Goal: Complete application form: Complete application form

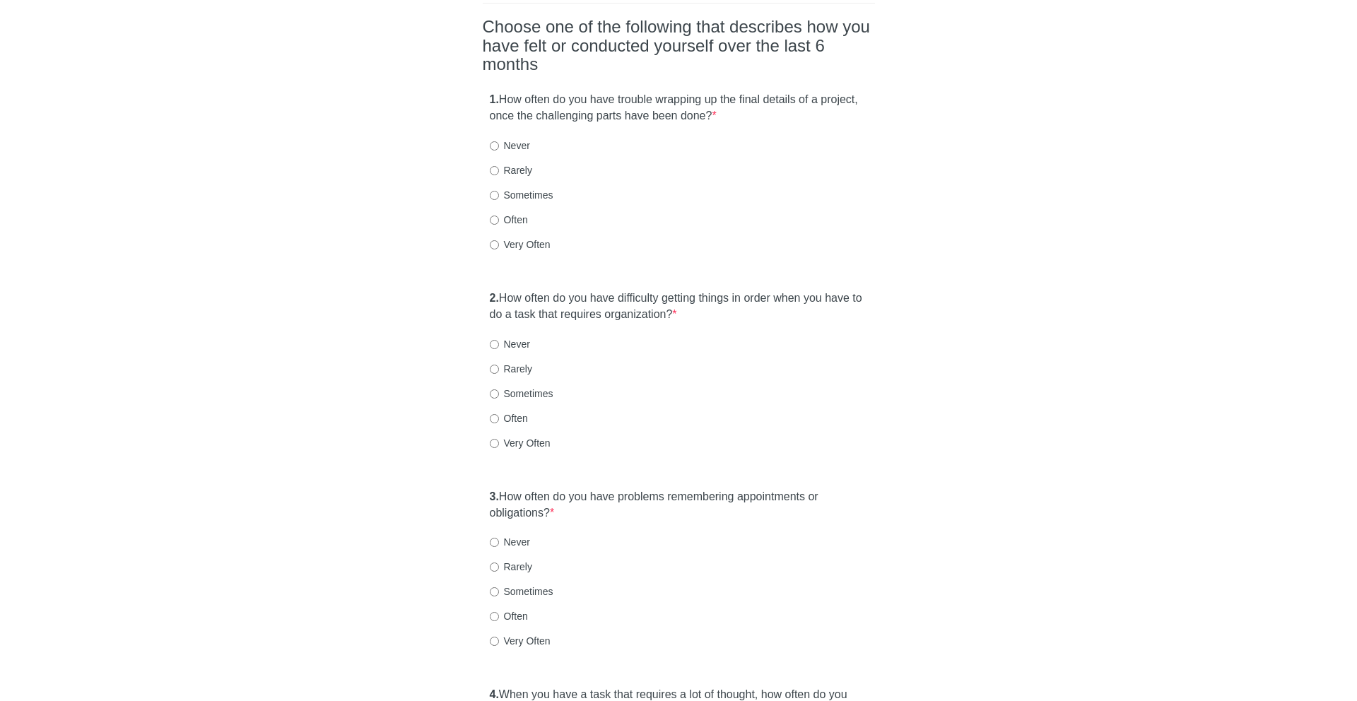
scroll to position [139, 0]
click at [499, 93] on strong "1." at bounding box center [494, 99] width 9 height 12
drag, startPoint x: 707, startPoint y: 69, endPoint x: 809, endPoint y: 78, distance: 103.0
click at [809, 91] on label "1. How often do you have trouble wrapping up the final details of a project, on…" at bounding box center [679, 107] width 378 height 33
click at [519, 187] on label "Sometimes" at bounding box center [522, 194] width 64 height 14
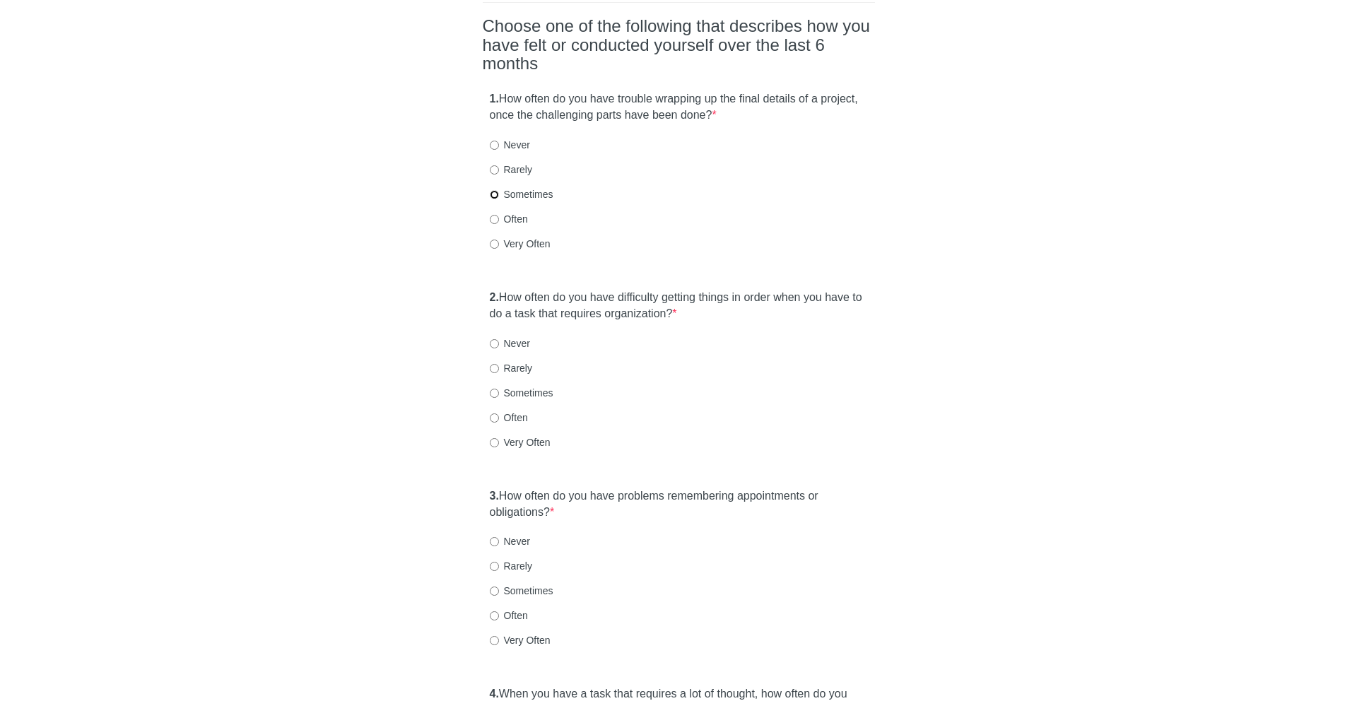
click at [499, 190] on input "Sometimes" at bounding box center [494, 194] width 9 height 9
radio input "true"
drag, startPoint x: 517, startPoint y: 274, endPoint x: 657, endPoint y: 295, distance: 140.8
click at [657, 295] on div "2. How often do you have difficulty getting things in order when you have to do…" at bounding box center [679, 377] width 392 height 188
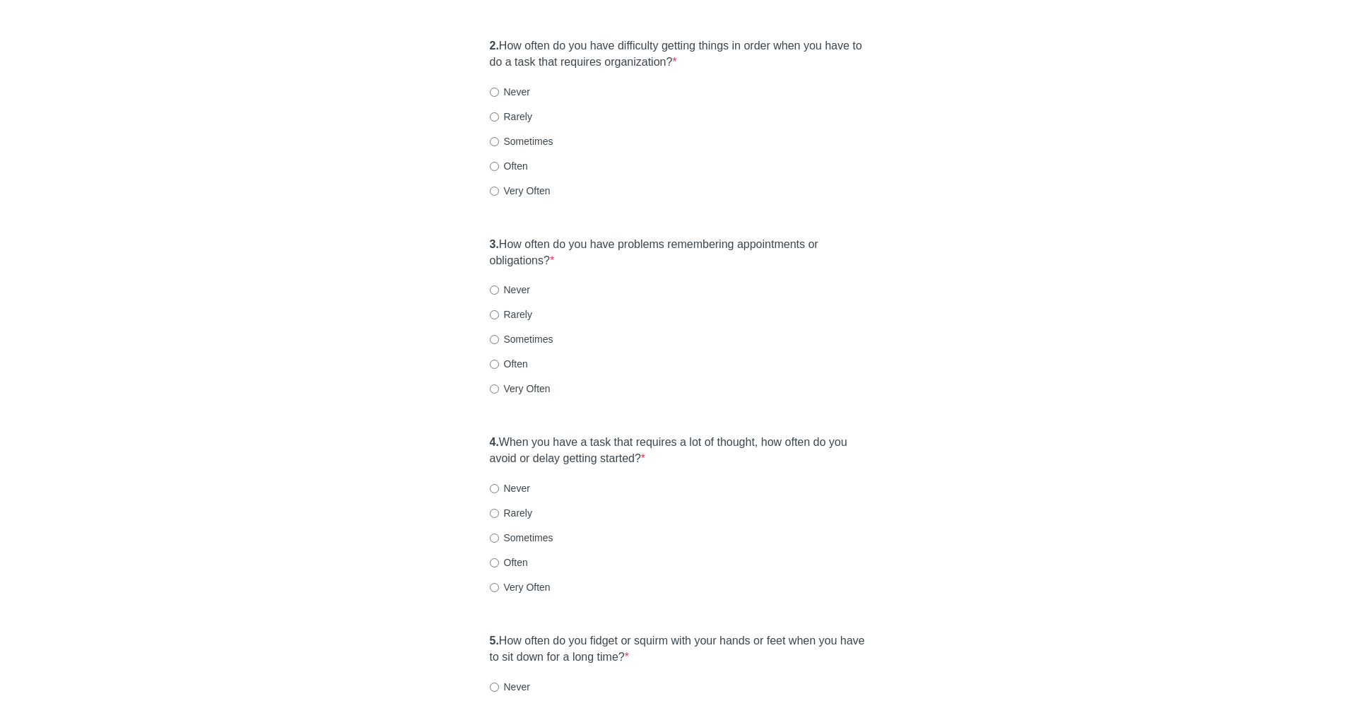
scroll to position [392, 0]
click at [506, 132] on label "Sometimes" at bounding box center [522, 139] width 64 height 14
click at [499, 135] on input "Sometimes" at bounding box center [494, 139] width 9 height 9
radio input "true"
drag, startPoint x: 515, startPoint y: 207, endPoint x: 592, endPoint y: 234, distance: 82.3
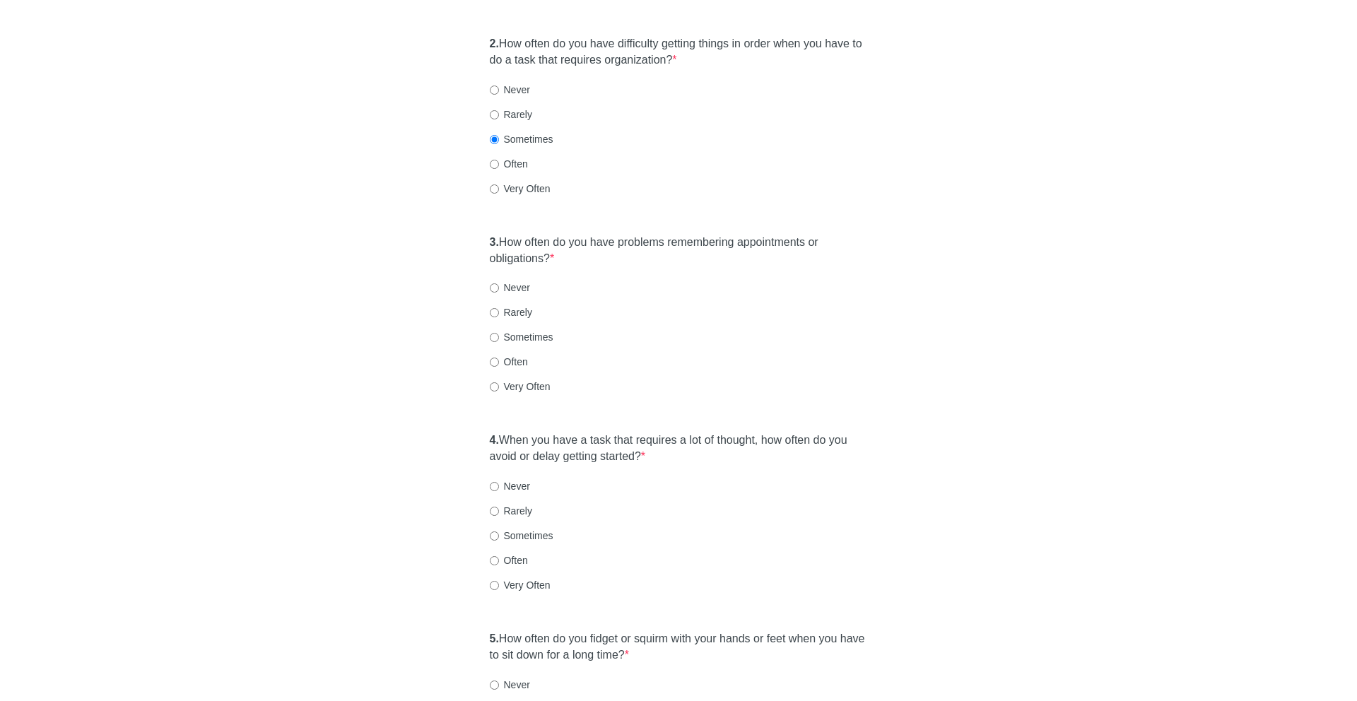
click at [592, 235] on label "3. How often do you have problems remembering appointments or obligations? *" at bounding box center [679, 251] width 378 height 33
drag, startPoint x: 589, startPoint y: 233, endPoint x: 498, endPoint y: 219, distance: 91.6
click at [498, 235] on label "3. How often do you have problems remembering appointments or obligations? *" at bounding box center [679, 251] width 378 height 33
click at [510, 355] on label "Often" at bounding box center [509, 362] width 38 height 14
click at [499, 358] on input "Often" at bounding box center [494, 362] width 9 height 9
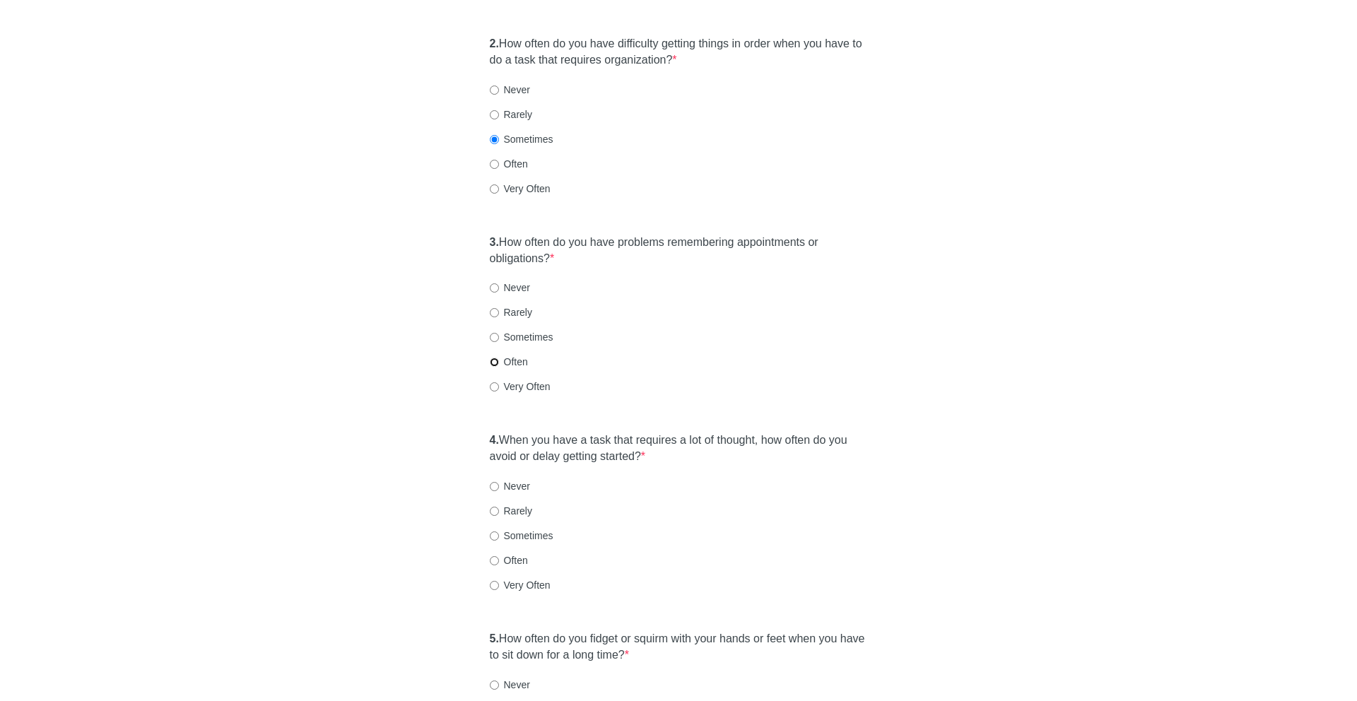
radio input "true"
click at [523, 433] on label "4. When you have a task that requires a lot of thought, how often do you avoid …" at bounding box center [679, 449] width 378 height 33
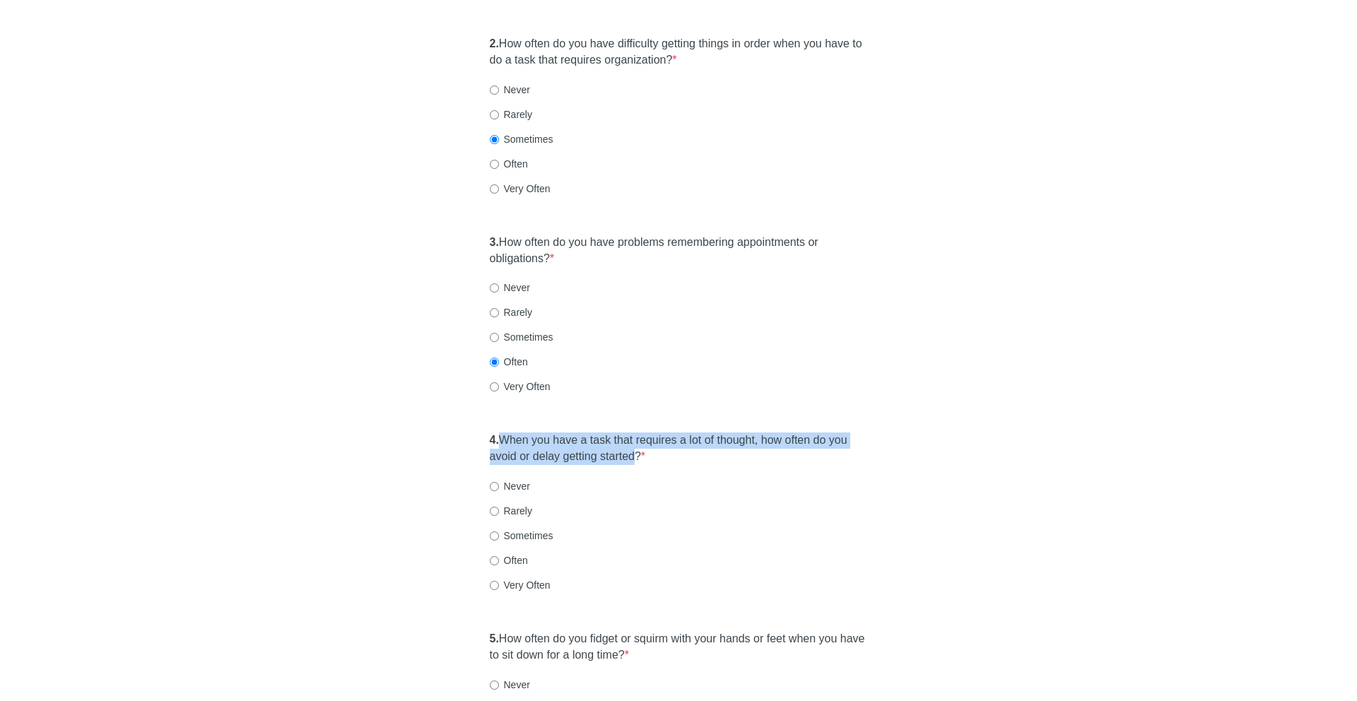
drag, startPoint x: 523, startPoint y: 414, endPoint x: 638, endPoint y: 429, distance: 115.5
click at [638, 433] on label "4. When you have a task that requires a lot of thought, how often do you avoid …" at bounding box center [679, 449] width 378 height 33
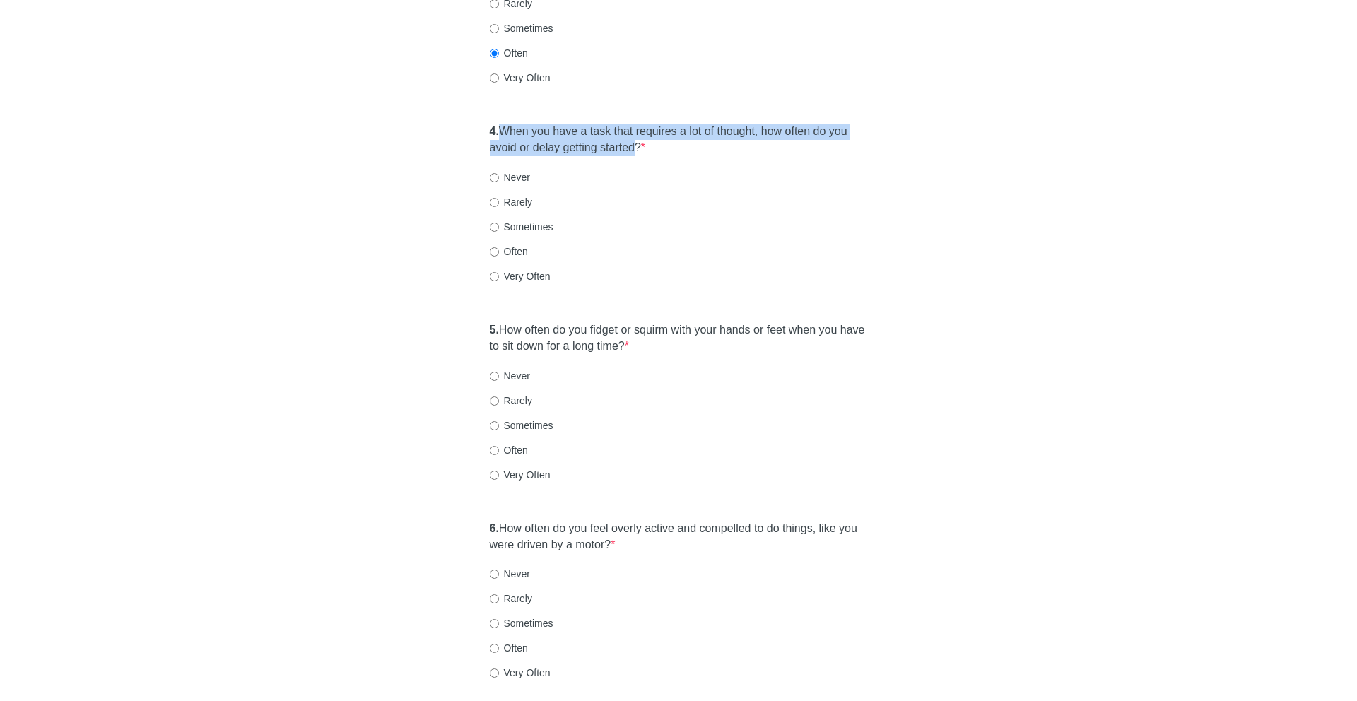
scroll to position [703, 0]
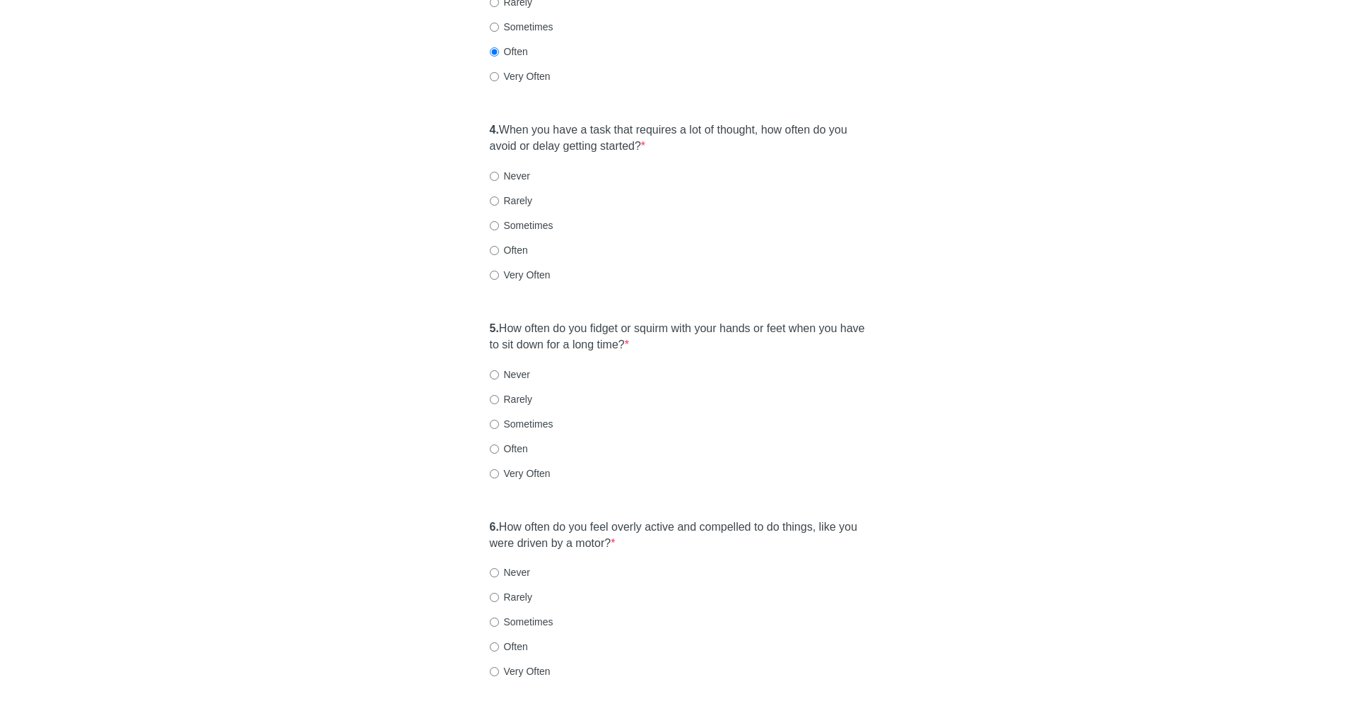
click at [516, 218] on label "Sometimes" at bounding box center [522, 225] width 64 height 14
click at [499, 221] on input "Sometimes" at bounding box center [494, 225] width 9 height 9
radio input "true"
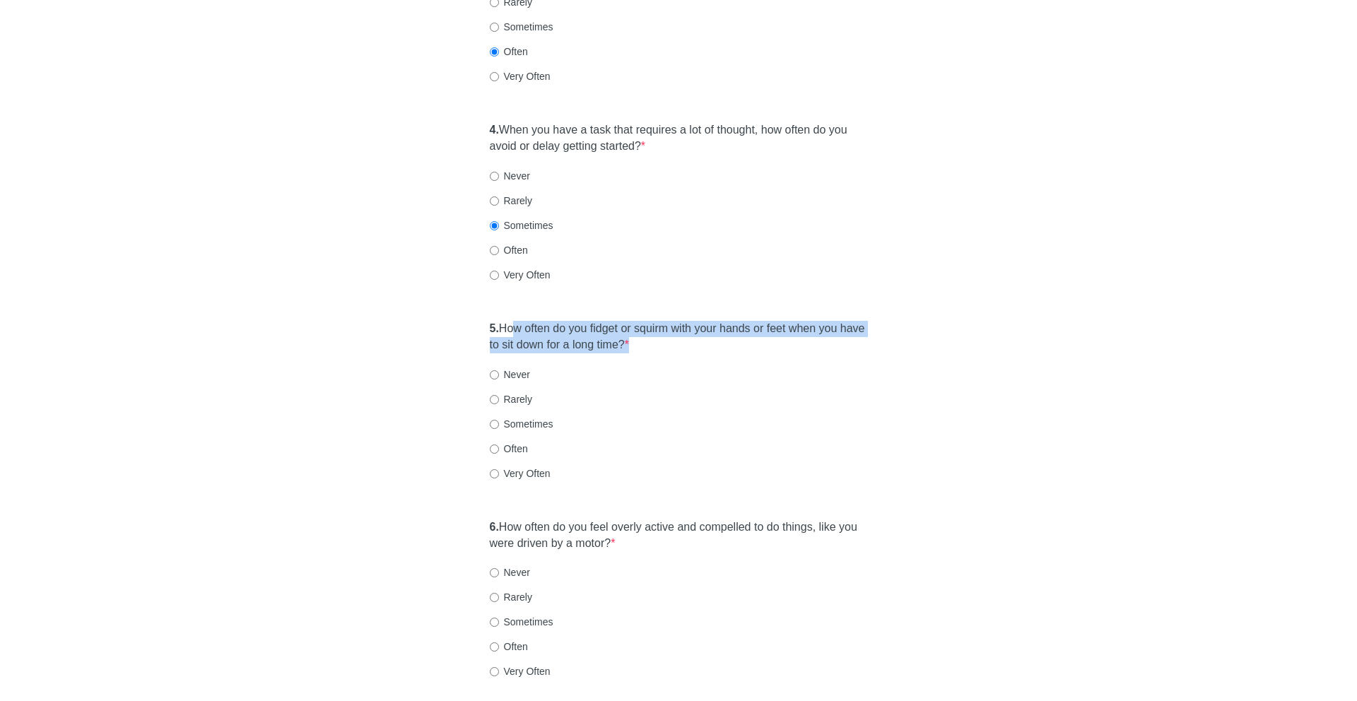
drag, startPoint x: 519, startPoint y: 300, endPoint x: 633, endPoint y: 336, distance: 118.7
click at [633, 336] on div "5. How often do you fidget or squirm with your hands or feet when you have to s…" at bounding box center [679, 408] width 392 height 188
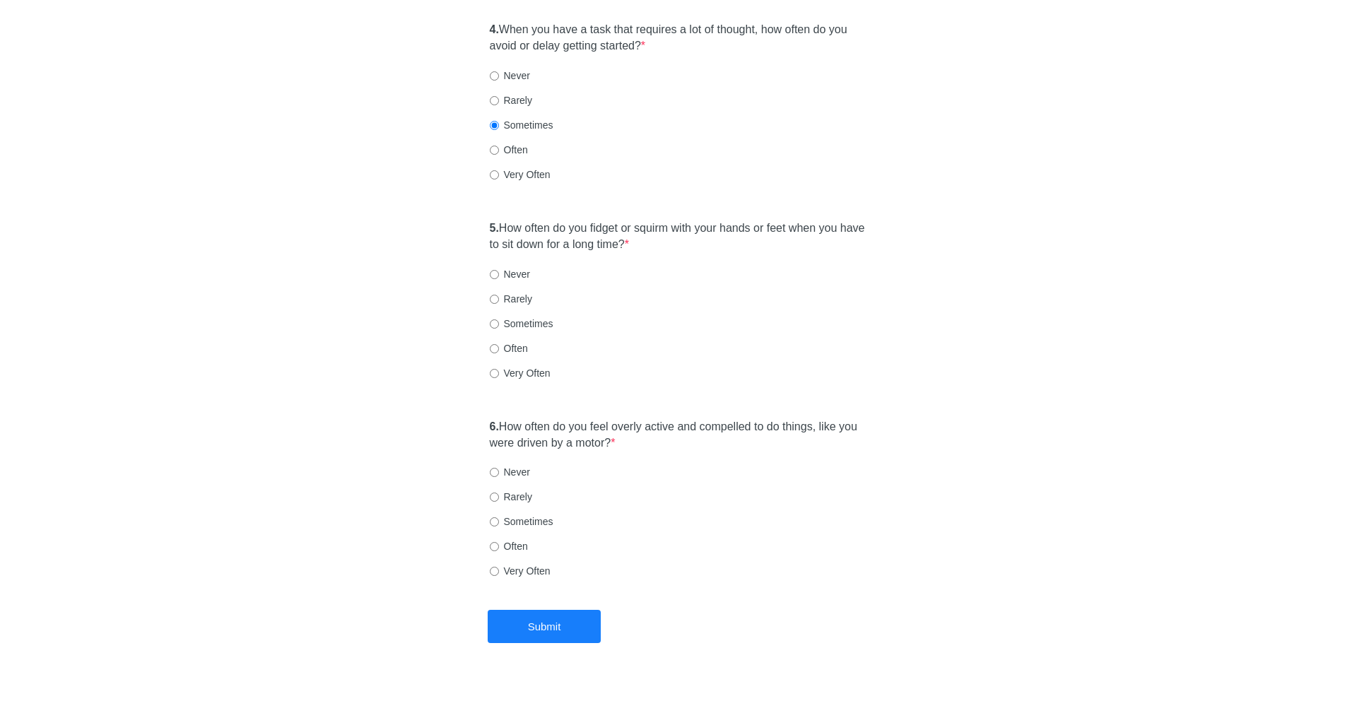
click at [519, 341] on label "Often" at bounding box center [509, 348] width 38 height 14
click at [499, 344] on input "Often" at bounding box center [494, 348] width 9 height 9
radio input "true"
drag, startPoint x: 507, startPoint y: 397, endPoint x: 657, endPoint y: 409, distance: 150.3
click at [657, 419] on label "6. How often do you feel overly active and compelled to do things, like you wer…" at bounding box center [679, 435] width 378 height 33
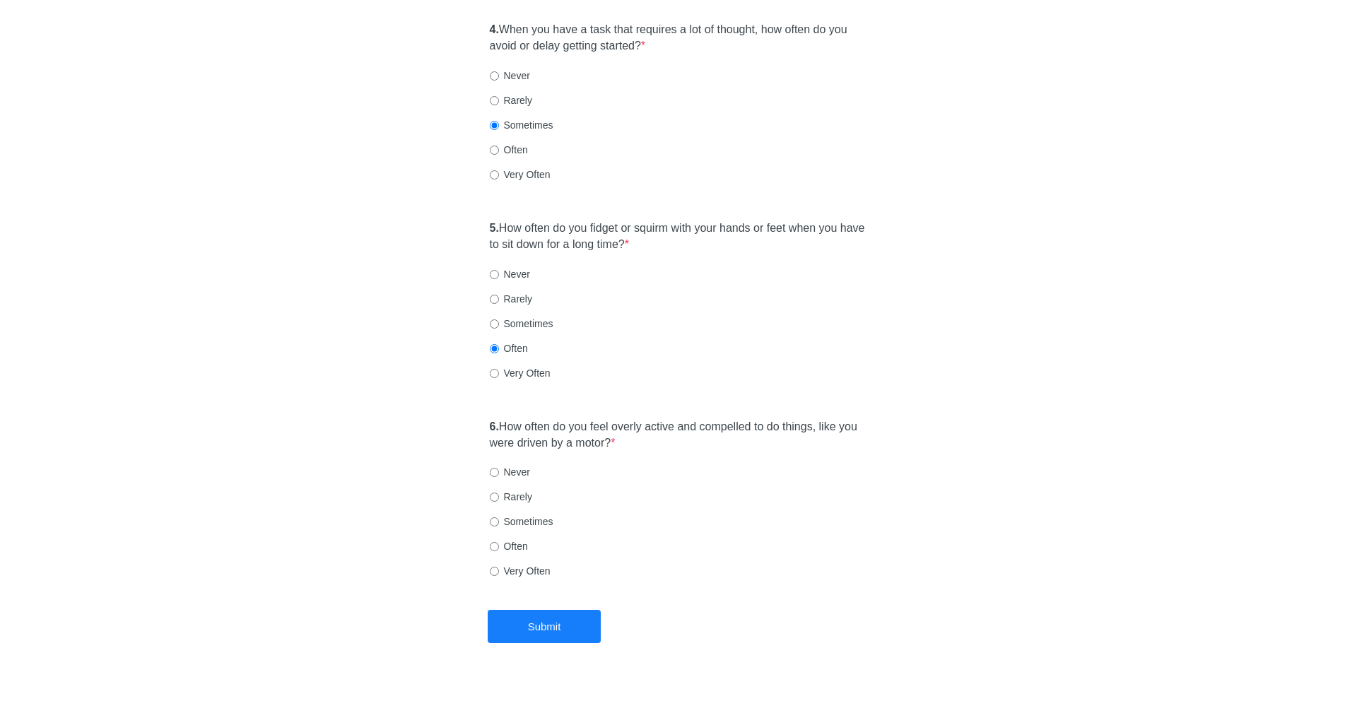
click at [520, 490] on label "Rarely" at bounding box center [511, 497] width 42 height 14
click at [499, 493] on input "Rarely" at bounding box center [494, 497] width 9 height 9
radio input "true"
click at [551, 610] on button "Submit" at bounding box center [544, 626] width 113 height 33
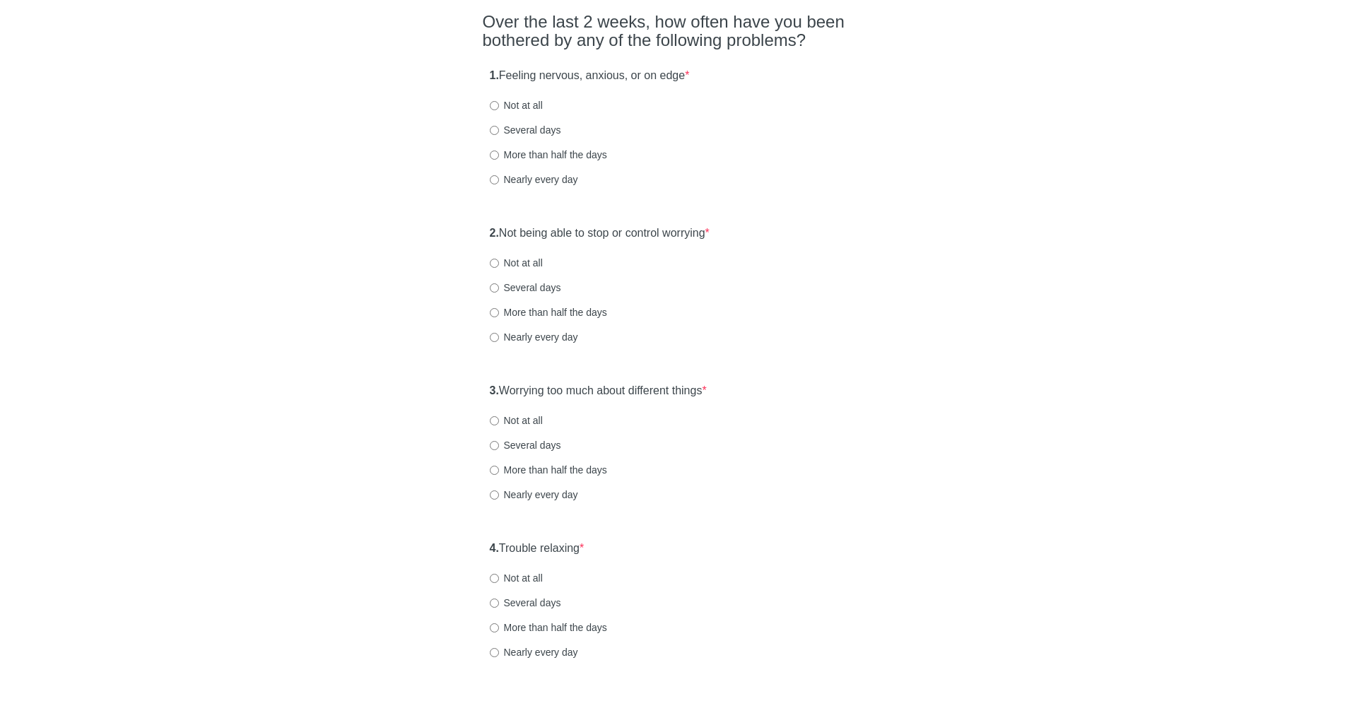
scroll to position [113, 0]
click at [502, 76] on label "1. Feeling nervous, anxious, or on edge *" at bounding box center [590, 78] width 200 height 16
drag, startPoint x: 502, startPoint y: 76, endPoint x: 678, endPoint y: 74, distance: 176.0
click at [678, 74] on label "1. Feeling nervous, anxious, or on edge *" at bounding box center [590, 78] width 200 height 16
click at [536, 114] on label "Not at all" at bounding box center [516, 107] width 53 height 14
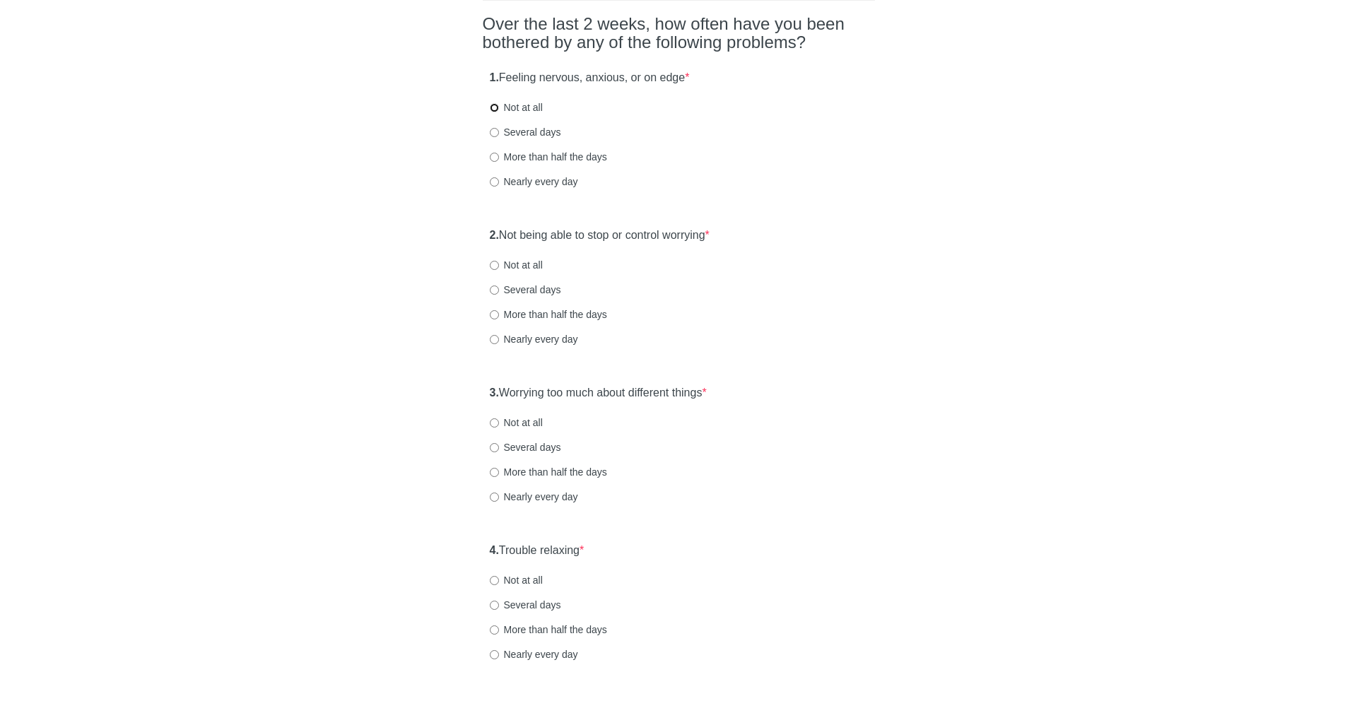
click at [499, 112] on input "Not at all" at bounding box center [494, 107] width 9 height 9
radio input "true"
drag, startPoint x: 519, startPoint y: 231, endPoint x: 532, endPoint y: 277, distance: 47.9
click at [541, 270] on div "2. Not being able to stop or control worrying * Not at all Several days More th…" at bounding box center [679, 294] width 392 height 147
click at [532, 269] on label "Not at all" at bounding box center [516, 265] width 53 height 14
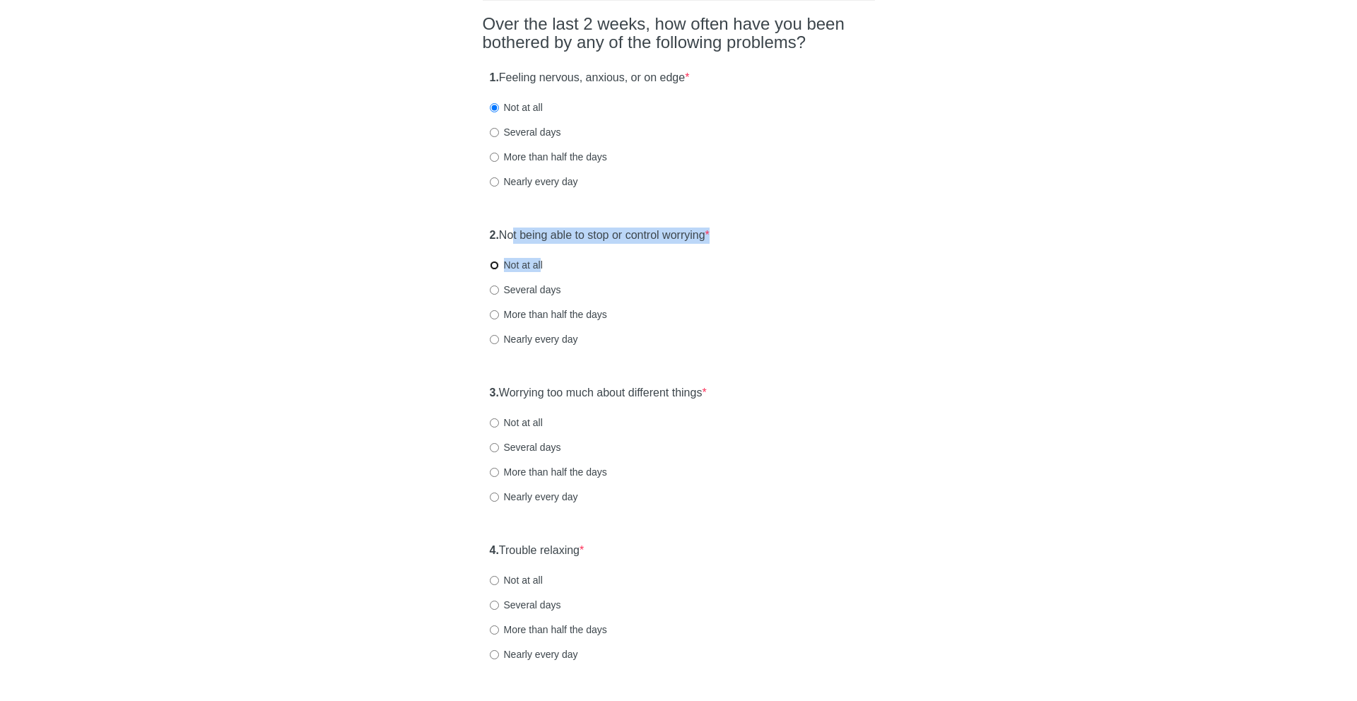
click at [499, 269] on input "Not at all" at bounding box center [494, 265] width 9 height 9
radio input "true"
drag, startPoint x: 525, startPoint y: 387, endPoint x: 634, endPoint y: 397, distance: 109.2
click at [634, 397] on label "3. Worrying too much about different things *" at bounding box center [598, 393] width 217 height 16
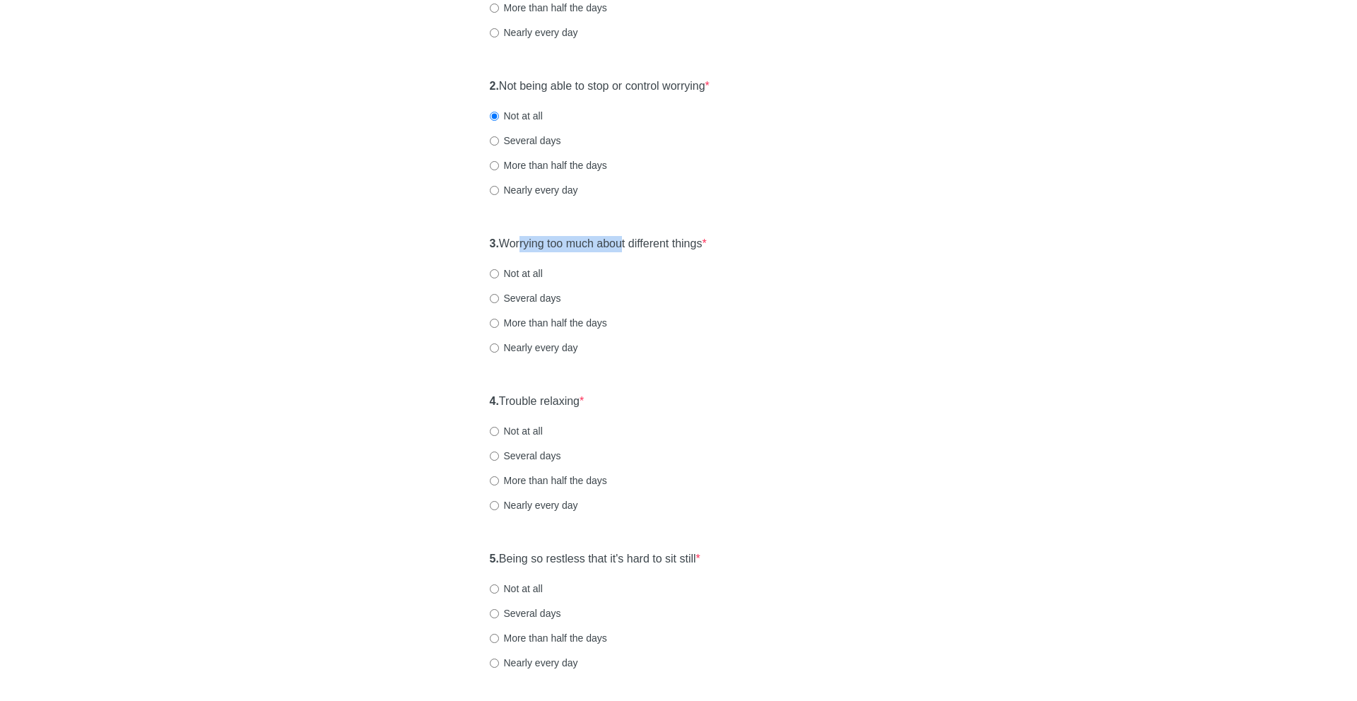
scroll to position [271, 0]
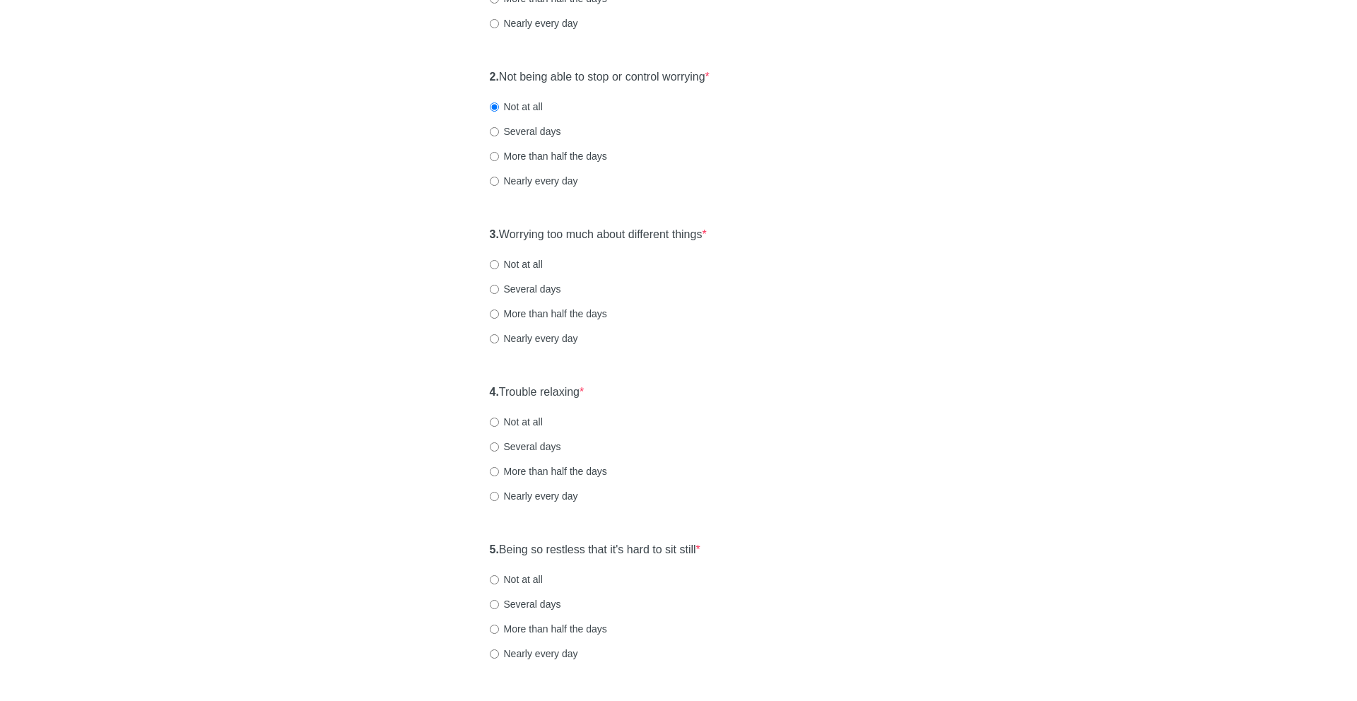
click at [541, 293] on label "Several days" at bounding box center [525, 289] width 71 height 14
click at [499, 293] on input "Several days" at bounding box center [494, 289] width 9 height 9
radio input "true"
drag, startPoint x: 505, startPoint y: 394, endPoint x: 628, endPoint y: 397, distance: 123.7
click at [630, 397] on div "4. Trouble relaxing * Not at all Several days More than half the days Nearly ev…" at bounding box center [679, 450] width 392 height 147
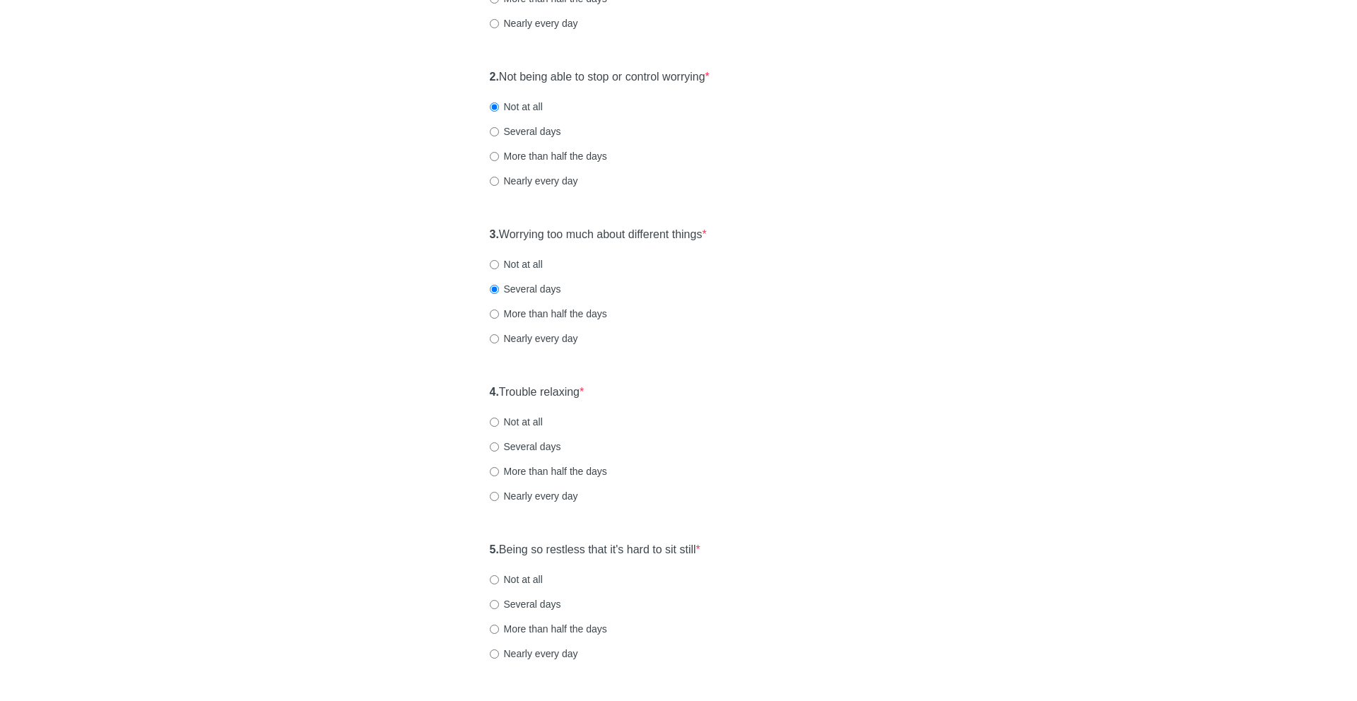
click at [529, 451] on label "Several days" at bounding box center [525, 447] width 71 height 14
click at [499, 451] on input "Several days" at bounding box center [494, 446] width 9 height 9
radio input "true"
drag, startPoint x: 522, startPoint y: 546, endPoint x: 720, endPoint y: 546, distance: 198.6
click at [720, 546] on div "5. Being so restless that it's hard to sit still * Not at all Several days More…" at bounding box center [679, 608] width 392 height 147
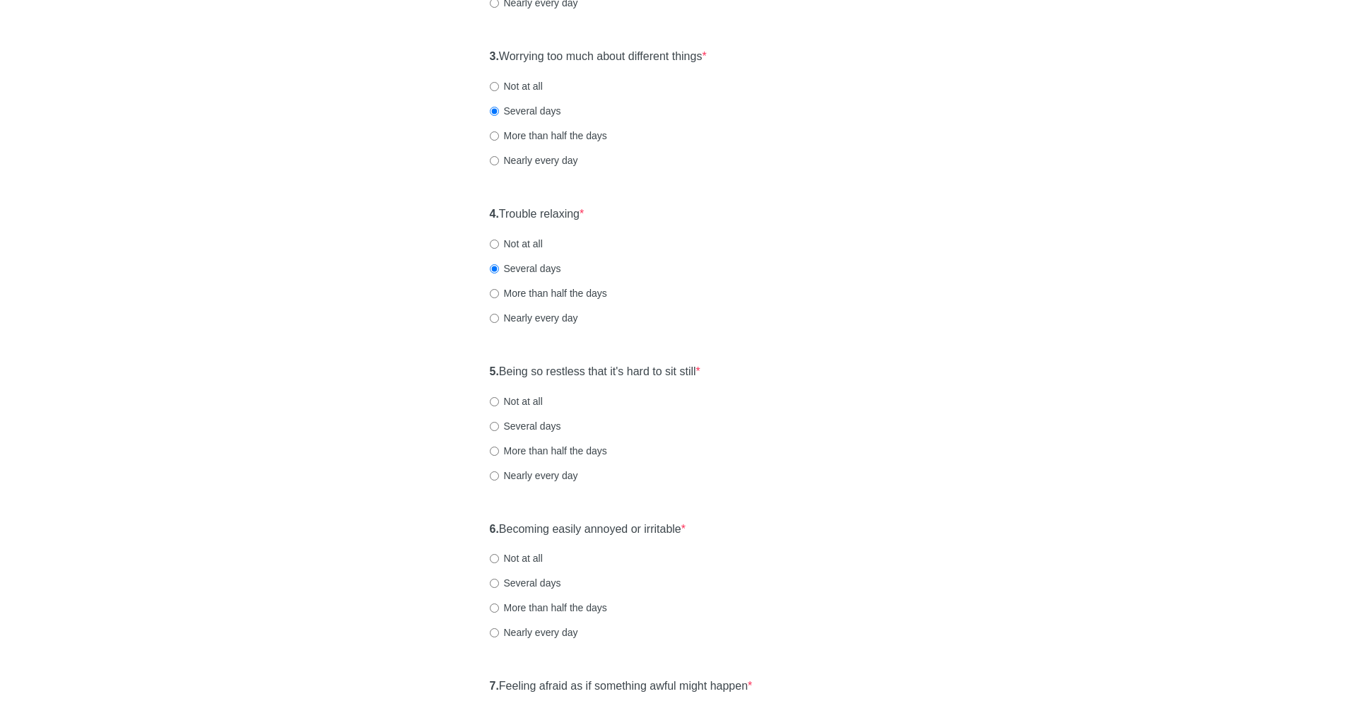
scroll to position [452, 0]
click at [566, 457] on div "5. Being so restless that it's hard to sit still * Not at all Several days More…" at bounding box center [679, 427] width 392 height 147
click at [527, 452] on label "More than half the days" at bounding box center [548, 448] width 117 height 14
click at [499, 452] on input "More than half the days" at bounding box center [494, 448] width 9 height 9
radio input "true"
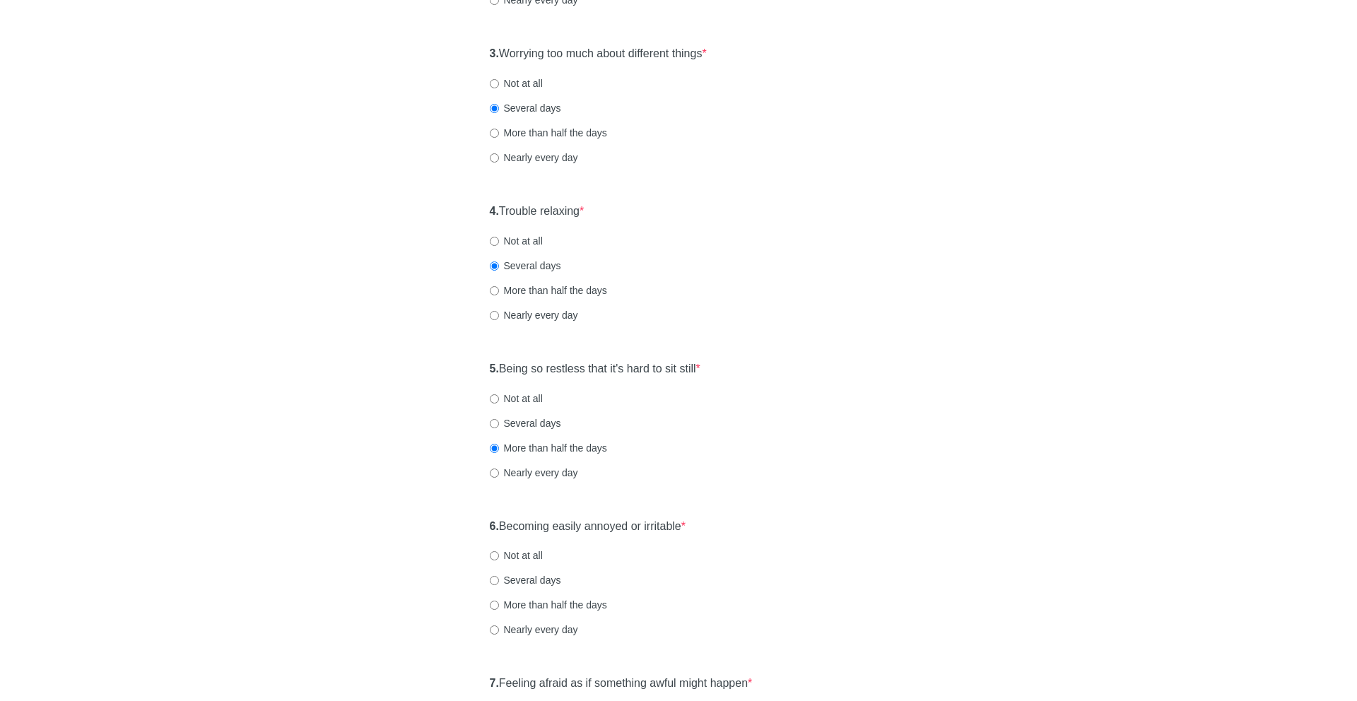
drag, startPoint x: 510, startPoint y: 523, endPoint x: 756, endPoint y: 523, distance: 245.3
click at [756, 523] on div "6. Becoming easily annoyed or irritable * Not at all Several days More than hal…" at bounding box center [679, 585] width 392 height 147
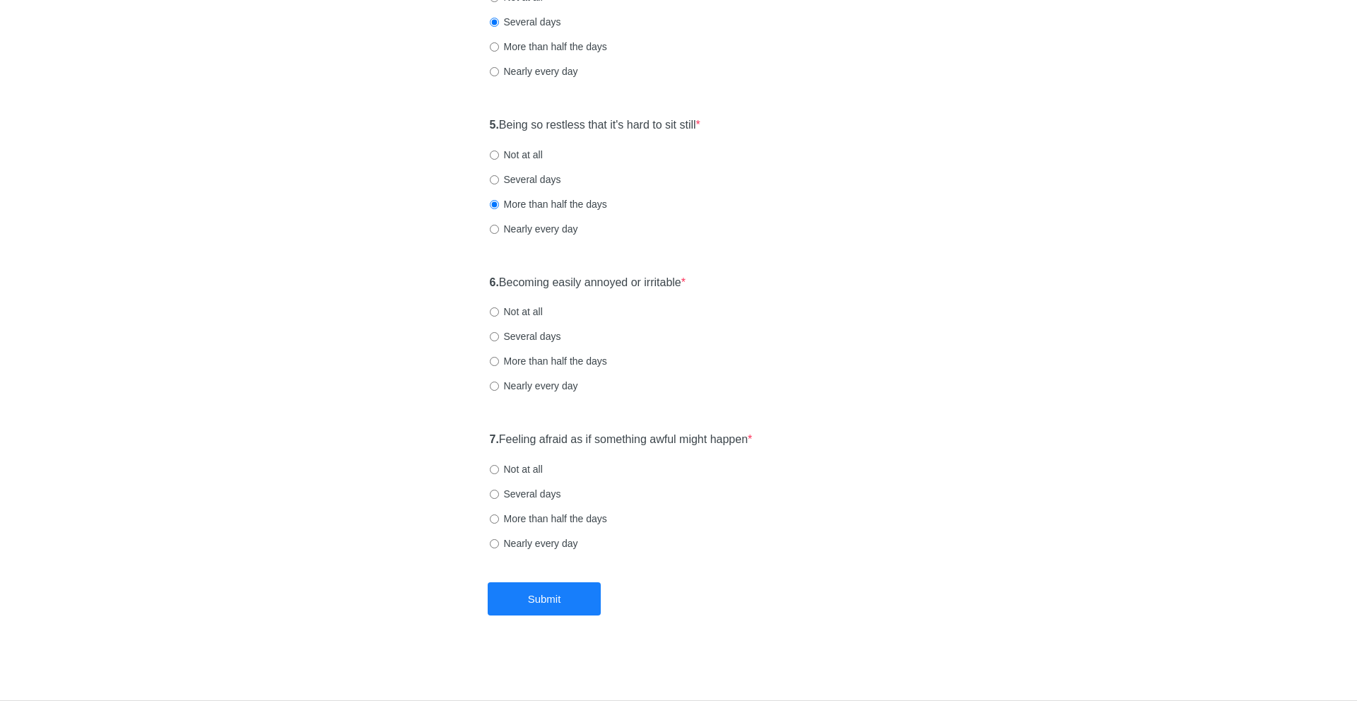
click at [505, 311] on label "Not at all" at bounding box center [516, 312] width 53 height 14
click at [499, 311] on input "Not at all" at bounding box center [494, 311] width 9 height 9
radio input "true"
drag, startPoint x: 524, startPoint y: 440, endPoint x: 748, endPoint y: 446, distance: 223.4
click at [748, 446] on label "7. Feeling afraid as if something awful might happen *" at bounding box center [621, 440] width 263 height 16
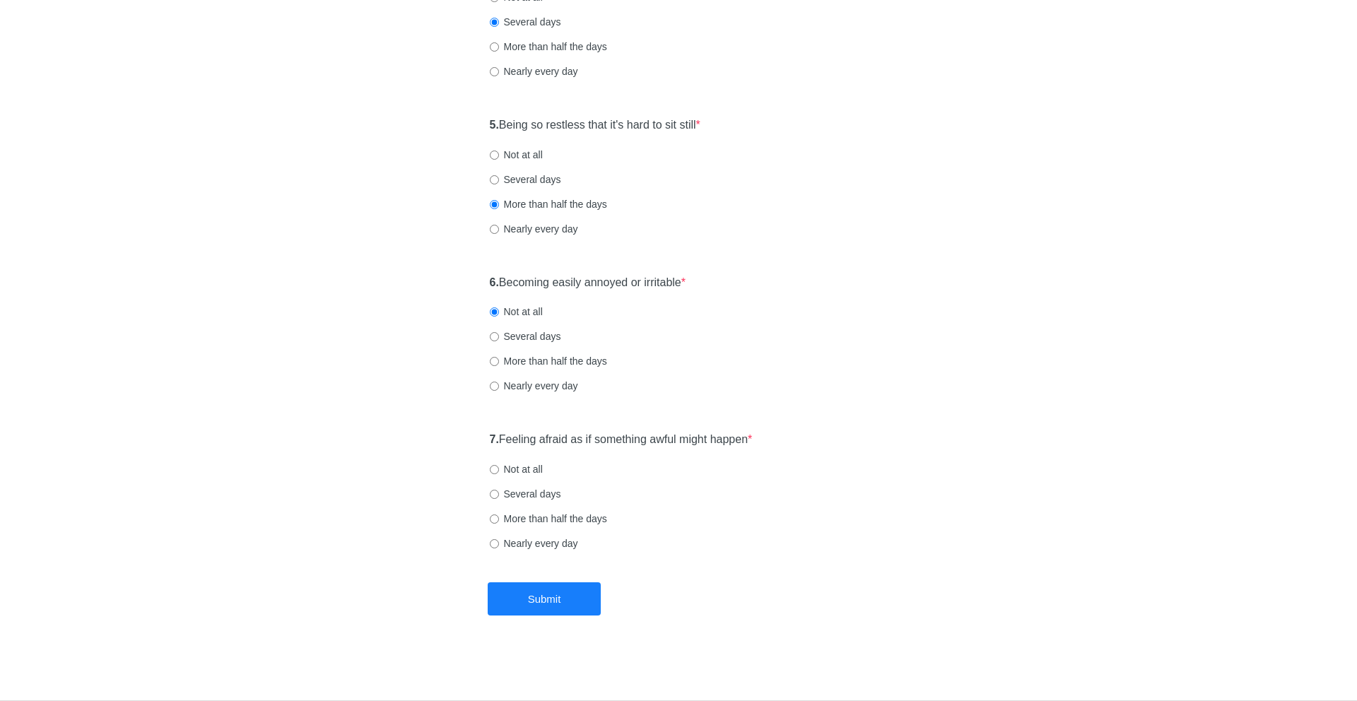
click at [509, 469] on label "Not at all" at bounding box center [516, 469] width 53 height 14
click at [499, 469] on input "Not at all" at bounding box center [494, 469] width 9 height 9
radio input "true"
click at [551, 602] on button "Submit" at bounding box center [544, 598] width 113 height 33
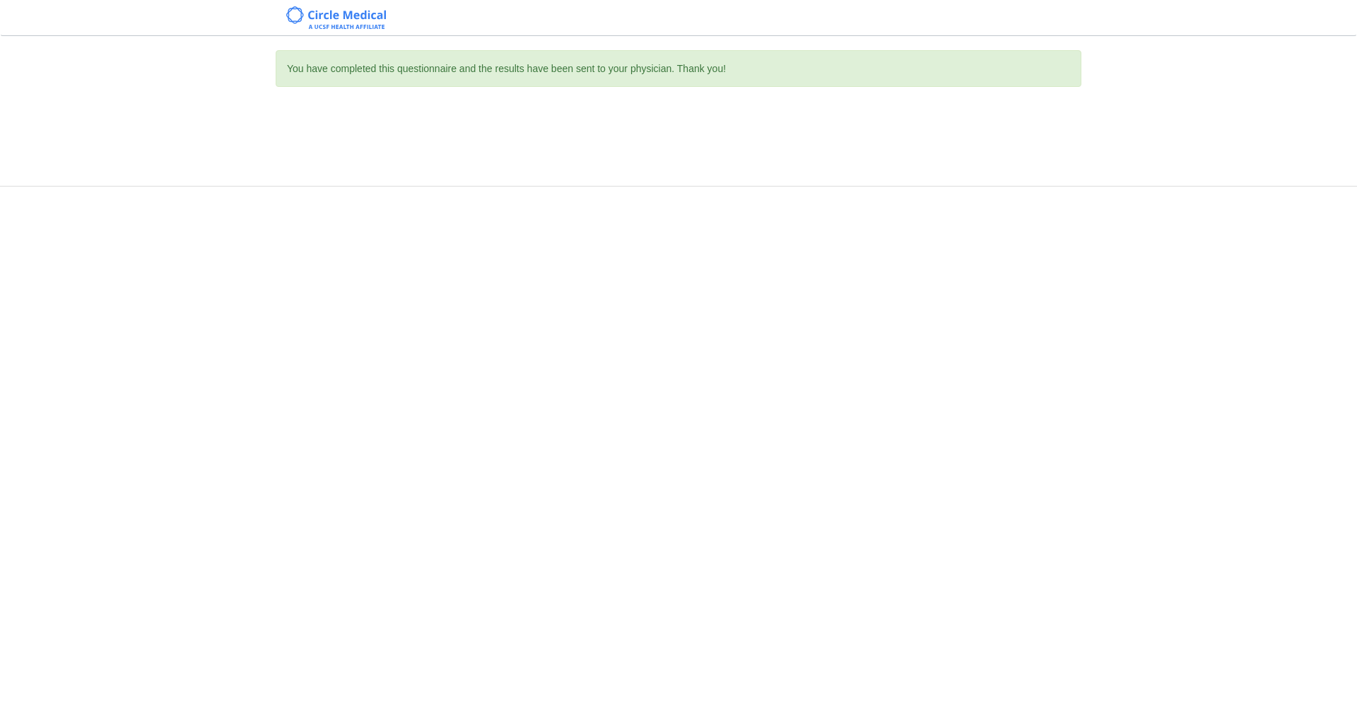
scroll to position [0, 0]
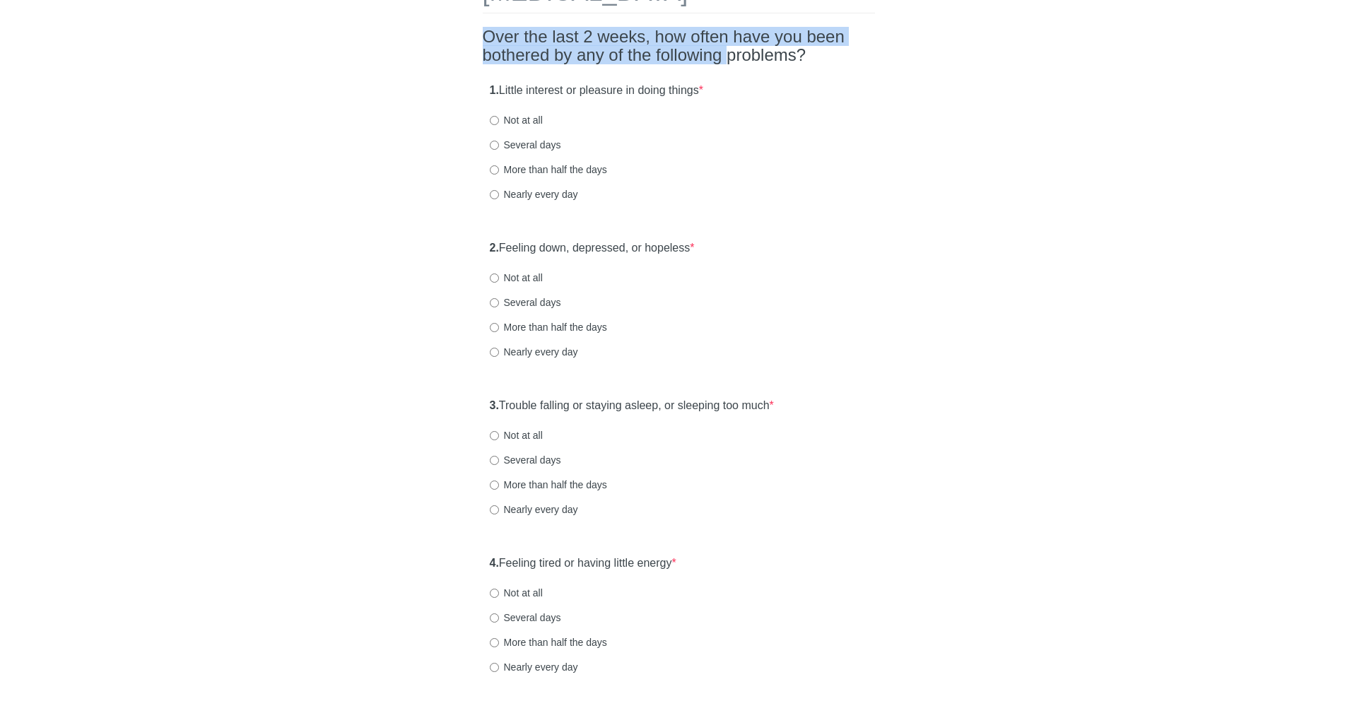
drag, startPoint x: 488, startPoint y: 25, endPoint x: 741, endPoint y: 65, distance: 256.8
click at [741, 65] on h2 "Over the last 2 weeks, how often have you been bothered by any of the following…" at bounding box center [679, 46] width 392 height 37
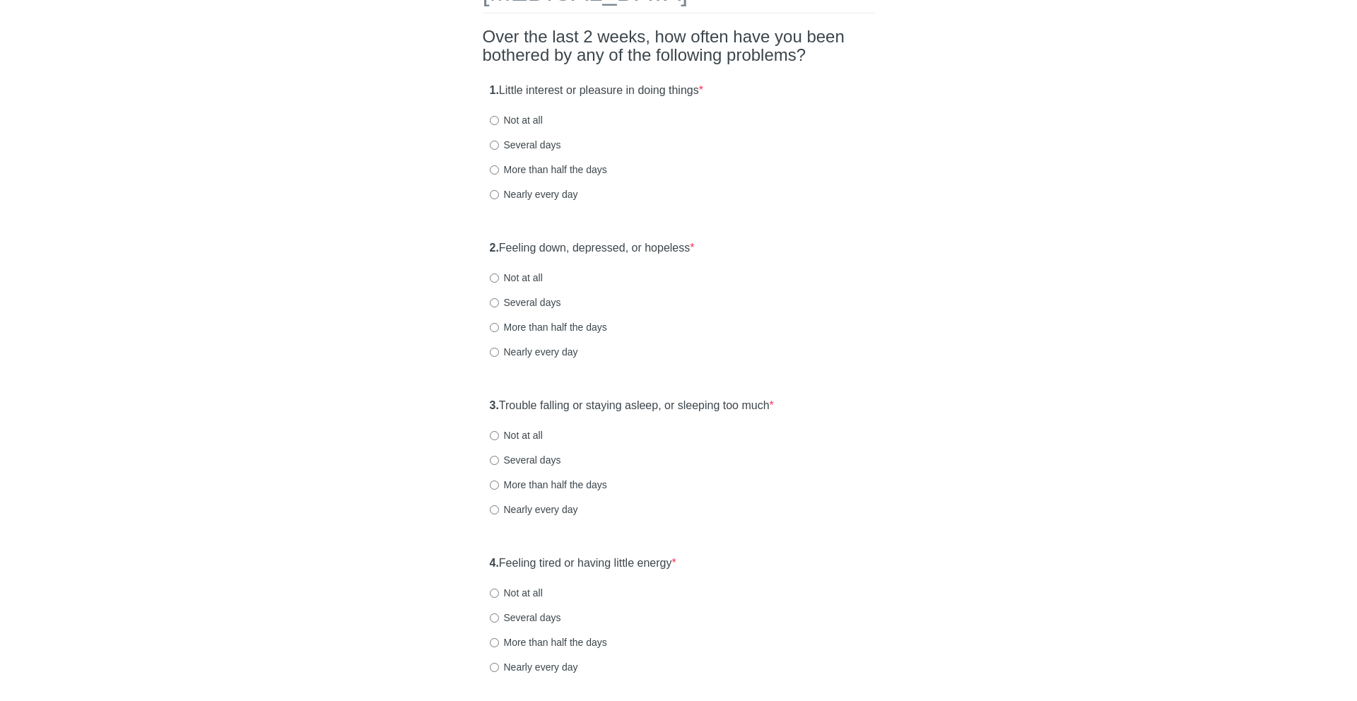
click at [538, 123] on label "Not at all" at bounding box center [516, 120] width 53 height 14
click at [499, 123] on input "Not at all" at bounding box center [494, 120] width 9 height 9
radio input "true"
drag, startPoint x: 529, startPoint y: 246, endPoint x: 582, endPoint y: 246, distance: 52.3
click at [582, 246] on label "2. Feeling down, depressed, or hopeless *" at bounding box center [592, 248] width 205 height 16
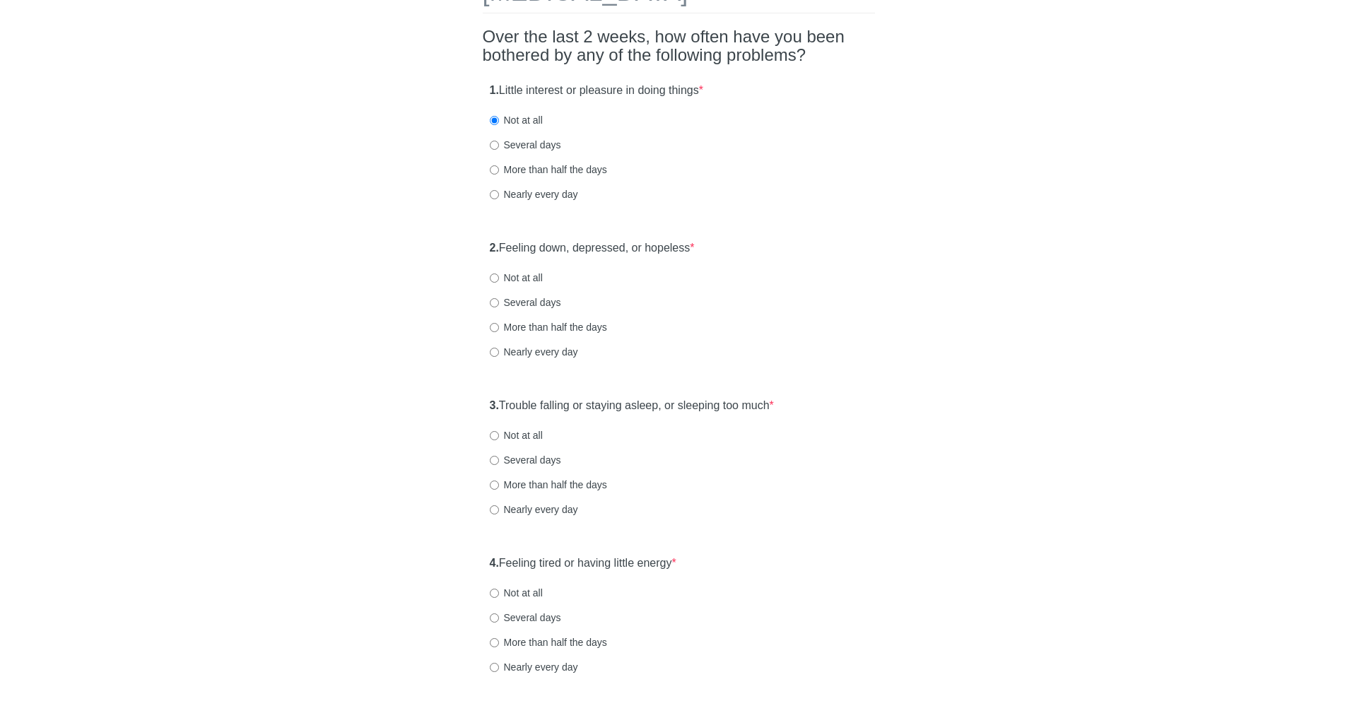
click at [533, 274] on label "Not at all" at bounding box center [516, 278] width 53 height 14
click at [499, 274] on input "Not at all" at bounding box center [494, 278] width 9 height 9
radio input "true"
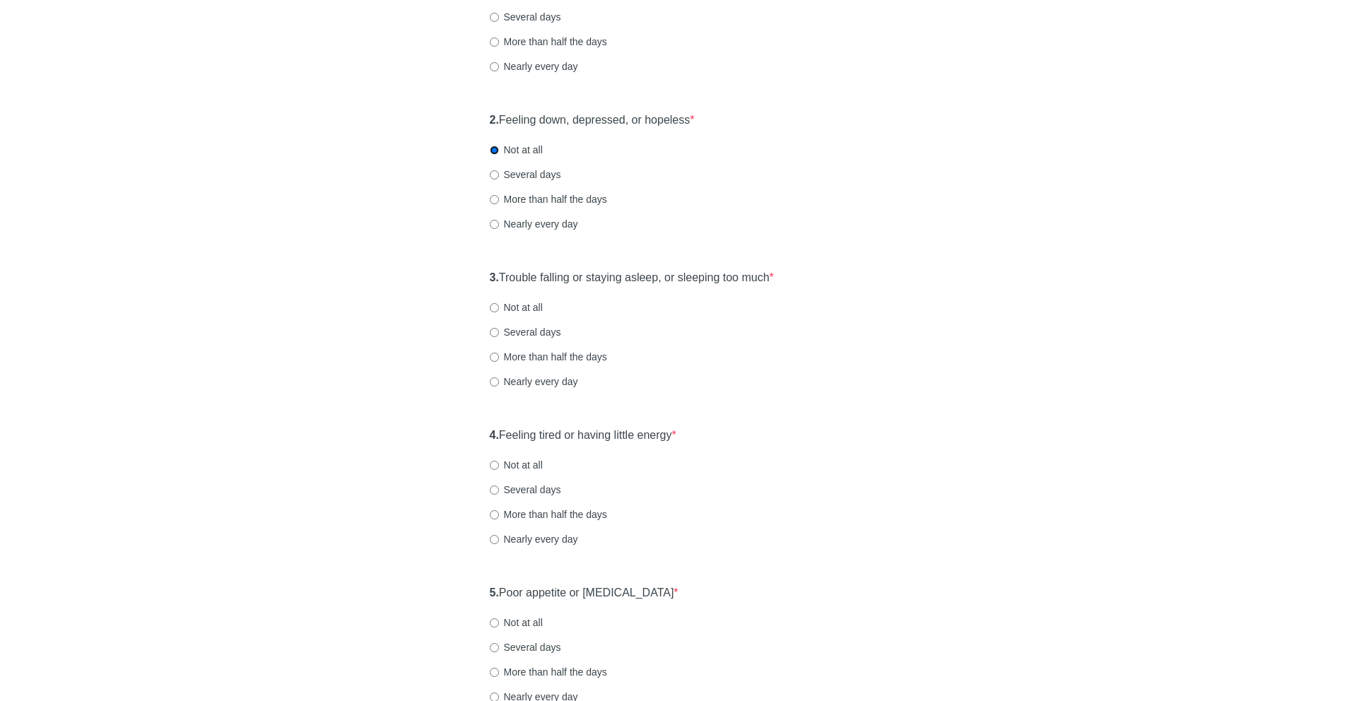
scroll to position [344, 0]
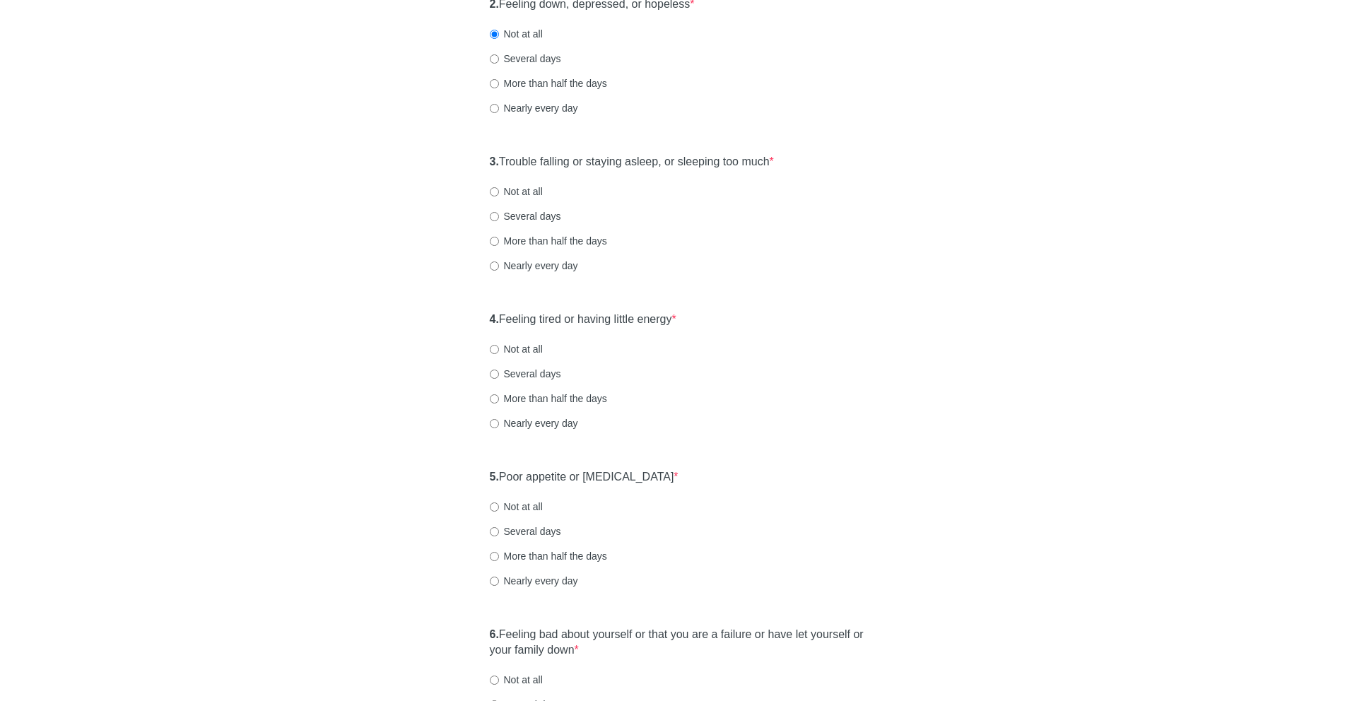
click at [528, 236] on label "More than half the days" at bounding box center [548, 241] width 117 height 14
click at [499, 237] on input "More than half the days" at bounding box center [494, 241] width 9 height 9
radio input "true"
click at [529, 316] on label "4. Feeling tired or having little energy *" at bounding box center [583, 320] width 187 height 16
drag, startPoint x: 529, startPoint y: 316, endPoint x: 629, endPoint y: 320, distance: 100.5
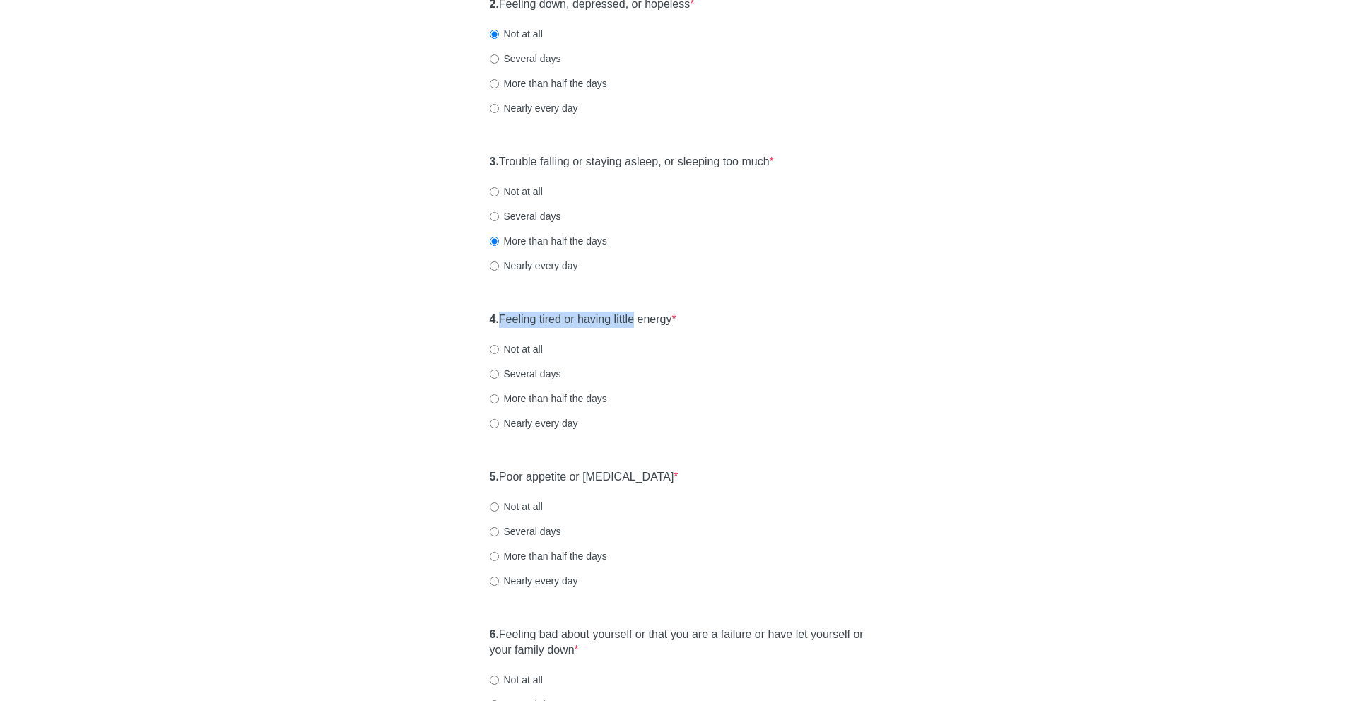
click at [629, 320] on label "4. Feeling tired or having little energy *" at bounding box center [583, 320] width 187 height 16
click at [543, 377] on label "Several days" at bounding box center [525, 374] width 71 height 14
click at [499, 377] on input "Several days" at bounding box center [494, 374] width 9 height 9
radio input "true"
drag, startPoint x: 527, startPoint y: 466, endPoint x: 601, endPoint y: 476, distance: 75.5
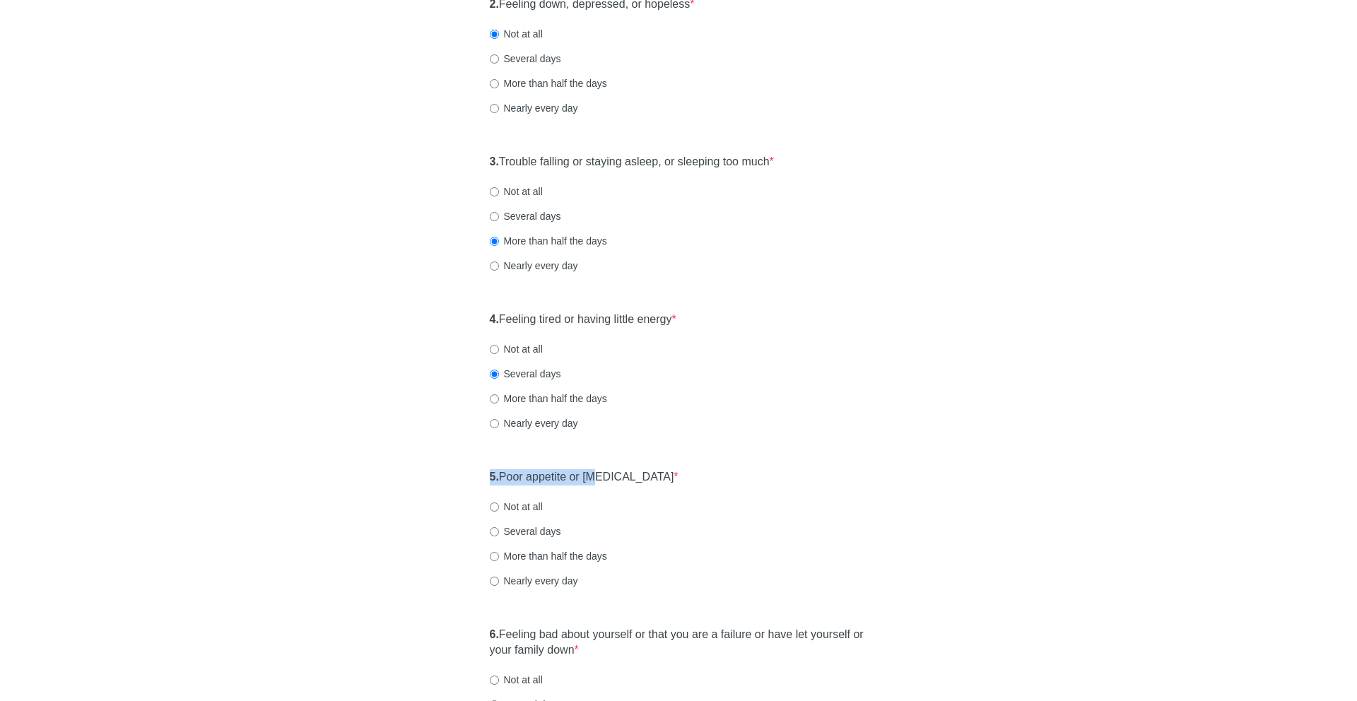
click at [601, 476] on div "5. Poor appetite or overeating * Not at all Several days More than half the day…" at bounding box center [679, 535] width 392 height 147
click at [558, 510] on div "Not at all" at bounding box center [679, 507] width 378 height 14
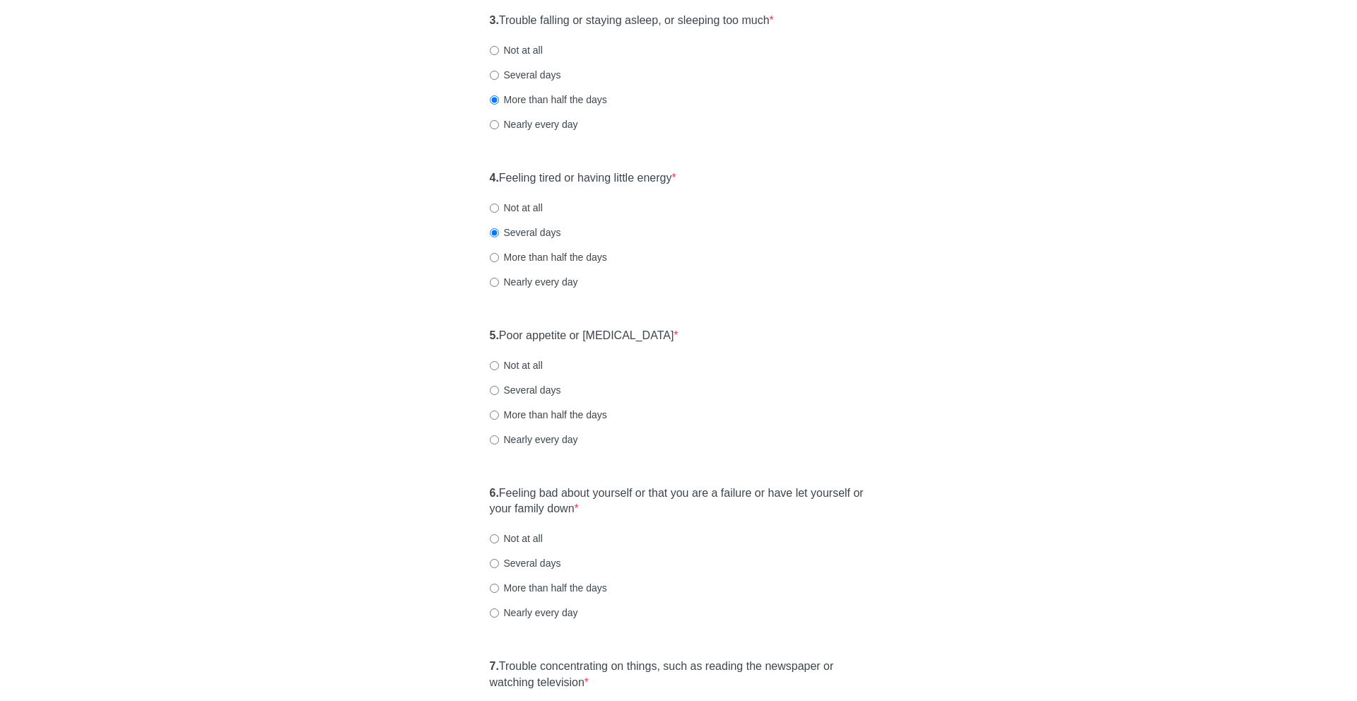
scroll to position [507, 0]
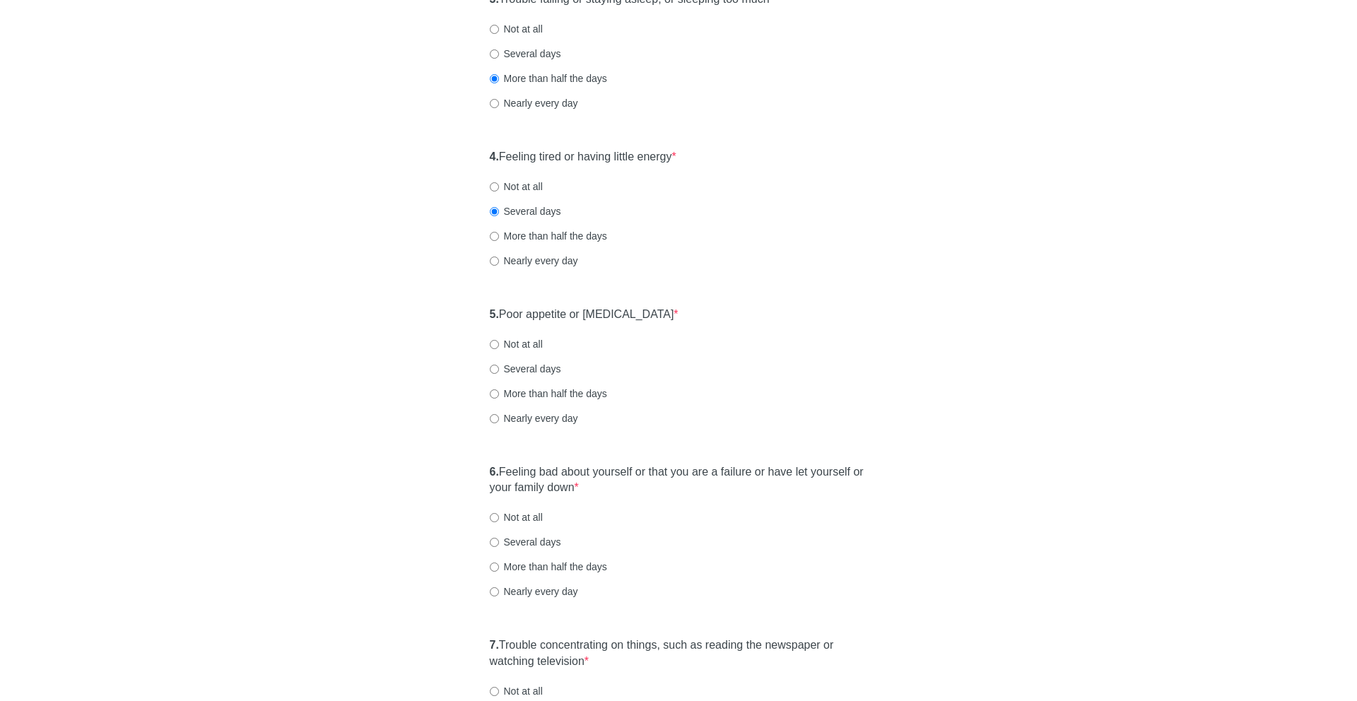
click at [519, 345] on label "Not at all" at bounding box center [516, 344] width 53 height 14
click at [499, 345] on input "Not at all" at bounding box center [494, 344] width 9 height 9
radio input "true"
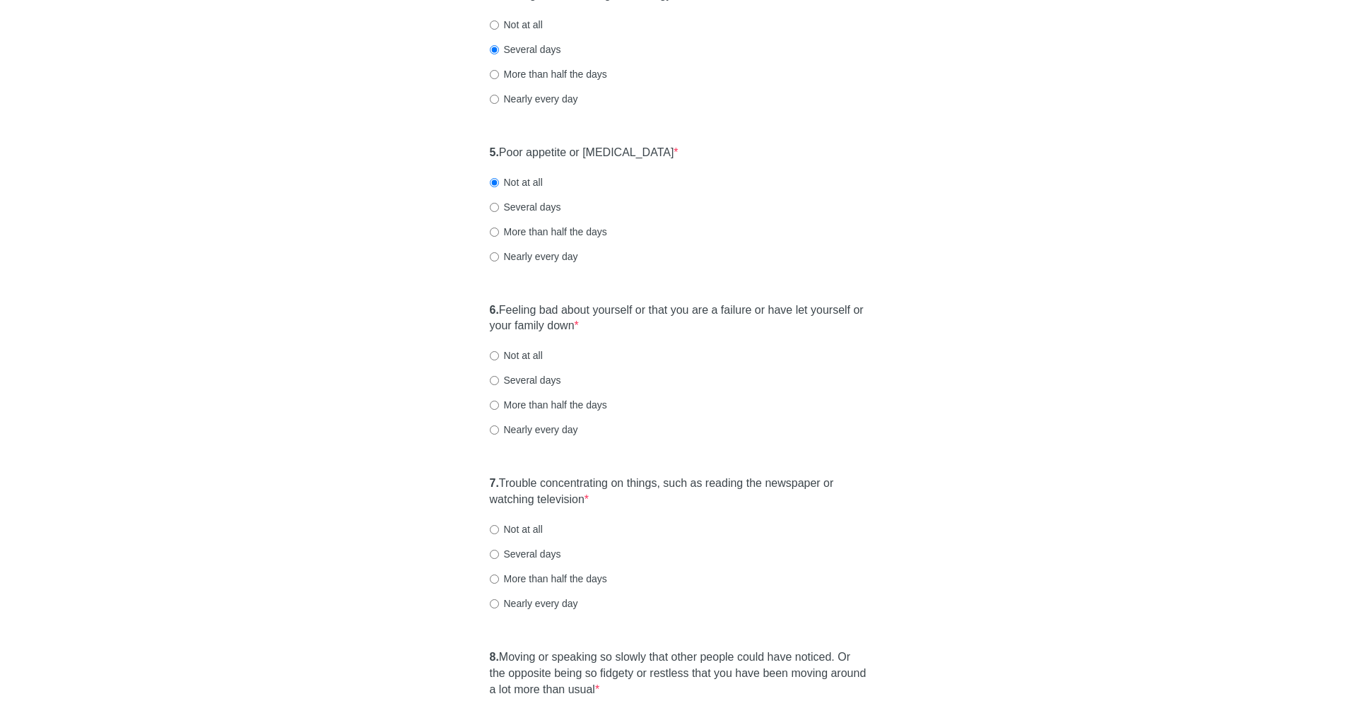
click at [519, 356] on label "Not at all" at bounding box center [516, 355] width 53 height 14
click at [499, 356] on input "Not at all" at bounding box center [494, 355] width 9 height 9
radio input "true"
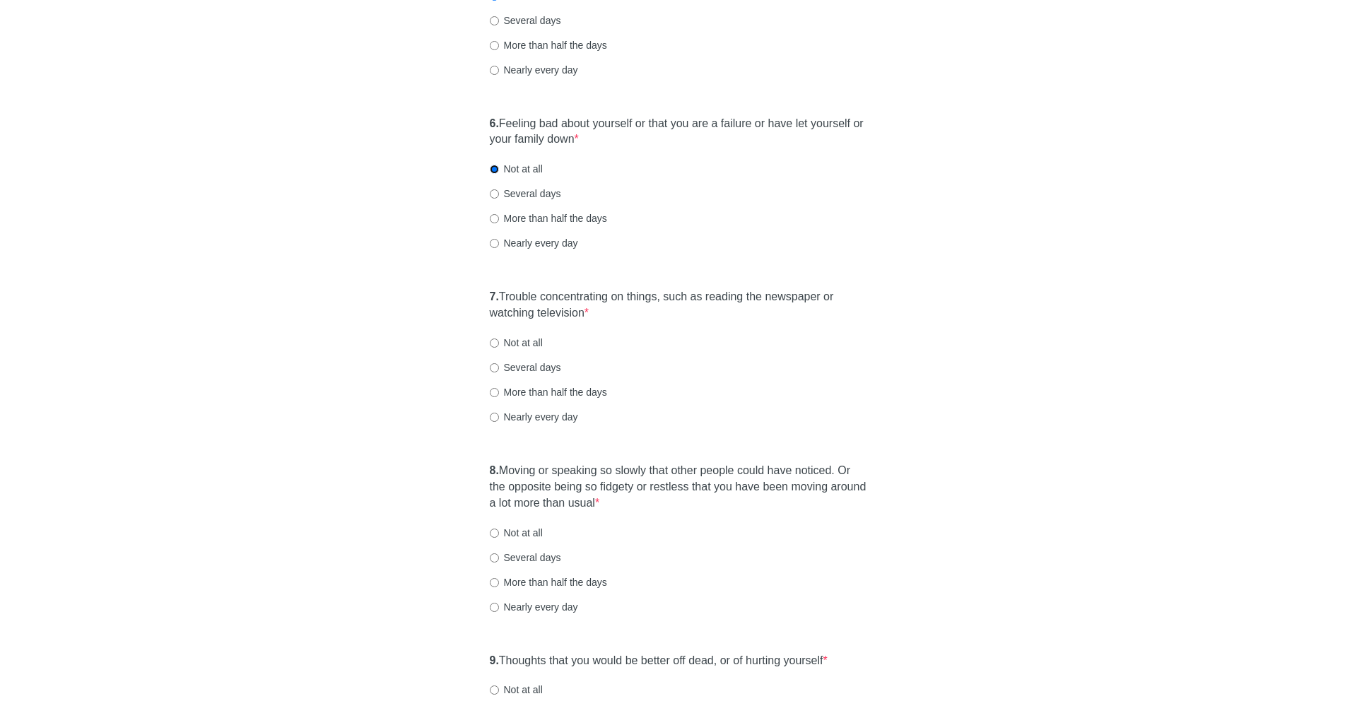
scroll to position [862, 0]
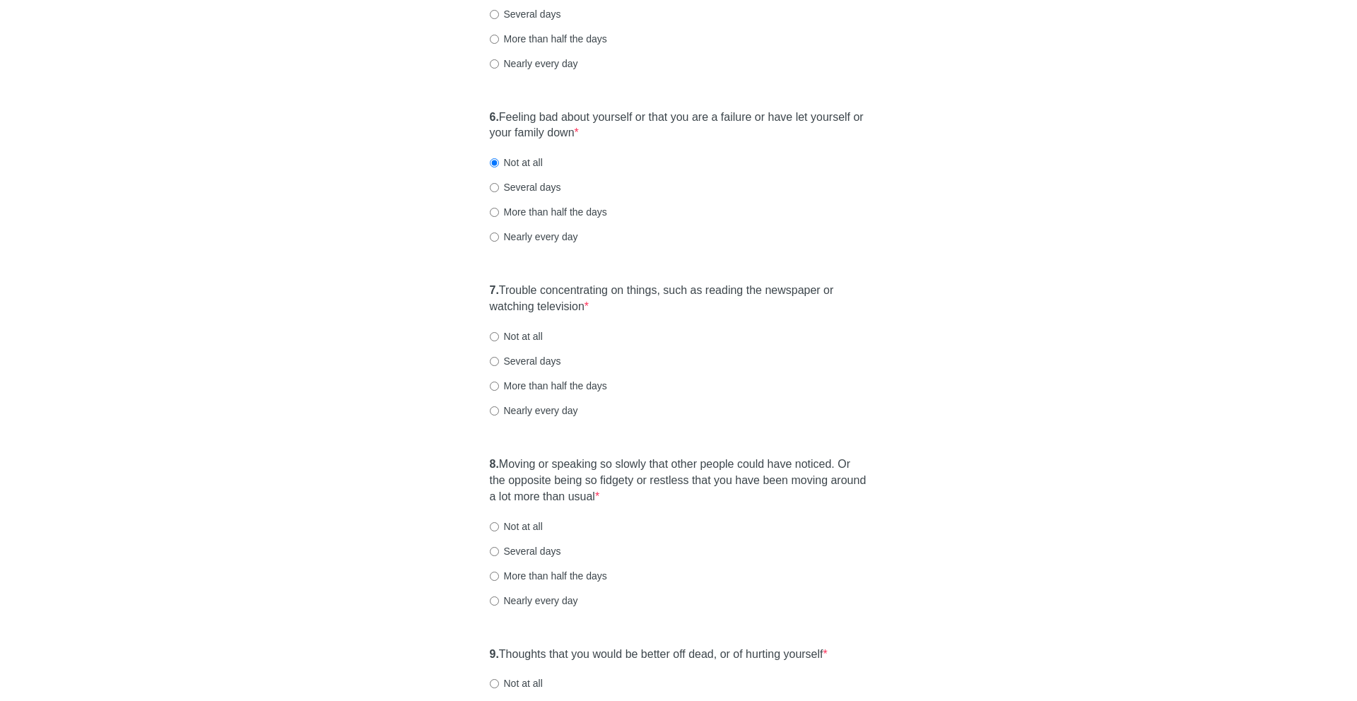
click at [516, 386] on label "More than half the days" at bounding box center [548, 386] width 117 height 14
click at [499, 386] on input "More than half the days" at bounding box center [494, 386] width 9 height 9
radio input "true"
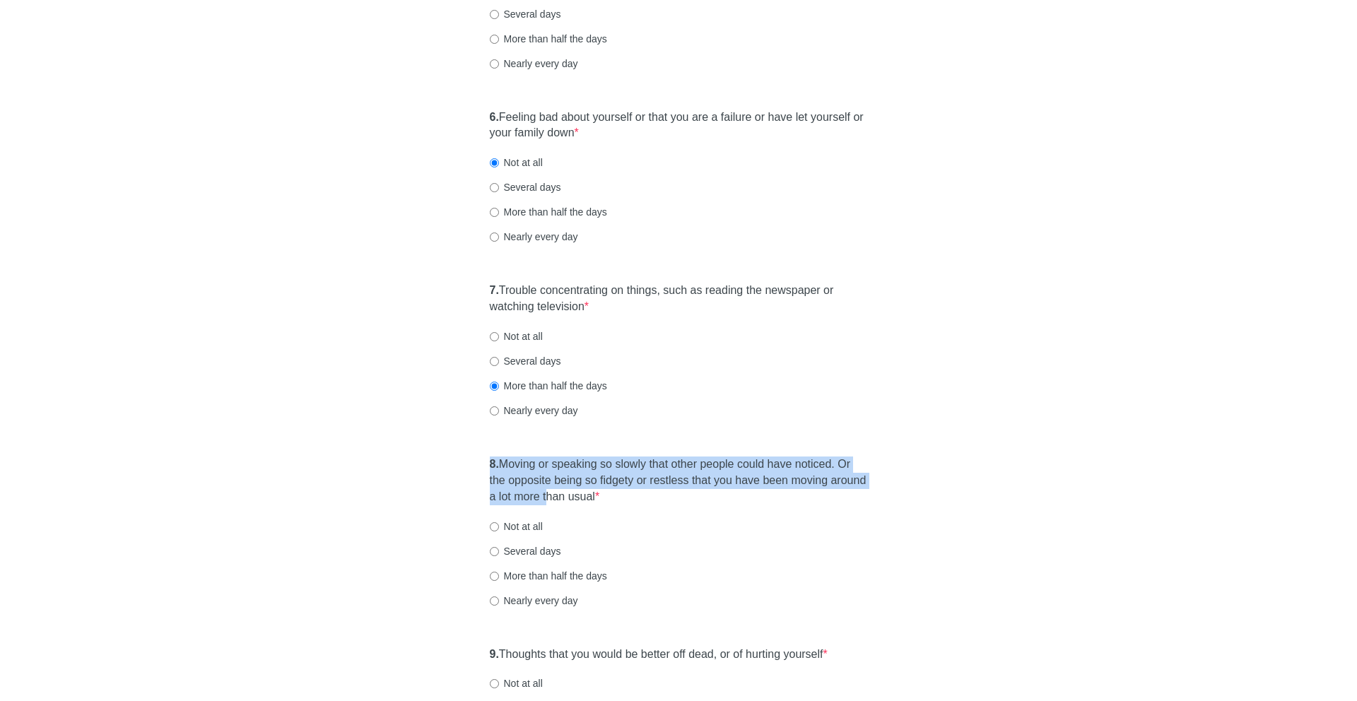
drag, startPoint x: 517, startPoint y: 452, endPoint x: 589, endPoint y: 517, distance: 97.6
click at [589, 517] on div "8. Moving or speaking so slowly that other people could have noticed. Or the op…" at bounding box center [679, 540] width 392 height 180
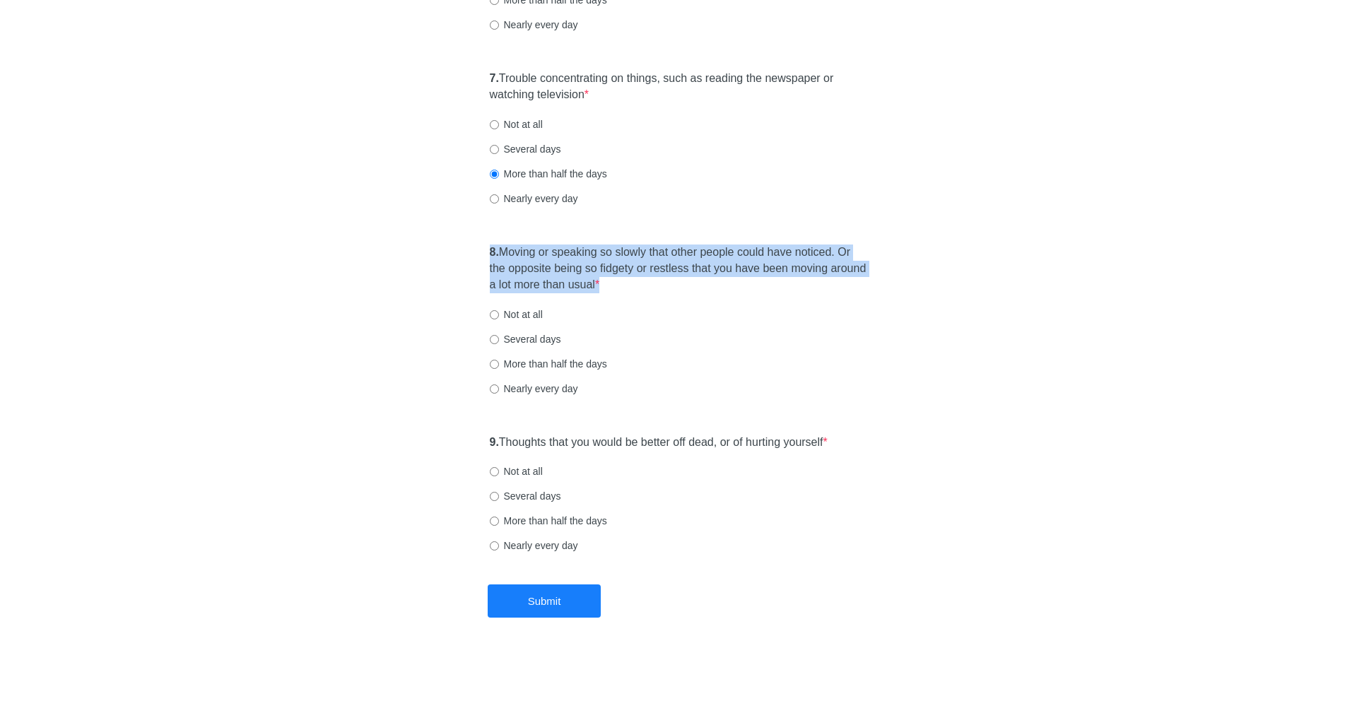
scroll to position [1076, 0]
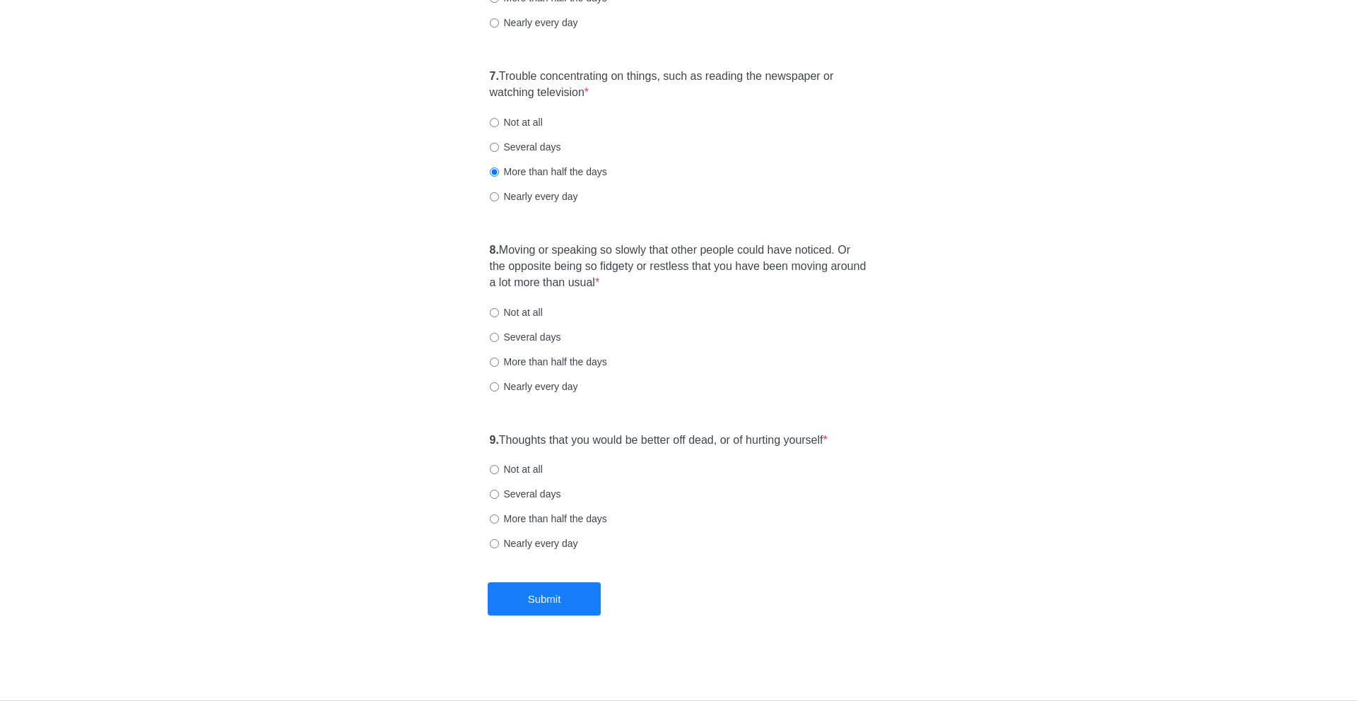
click at [539, 336] on label "Several days" at bounding box center [525, 337] width 71 height 14
click at [499, 336] on input "Several days" at bounding box center [494, 337] width 9 height 9
radio input "true"
drag, startPoint x: 510, startPoint y: 440, endPoint x: 674, endPoint y: 442, distance: 163.3
click at [674, 442] on label "9. Thoughts that you would be better off dead, or of hurting yourself *" at bounding box center [659, 441] width 338 height 16
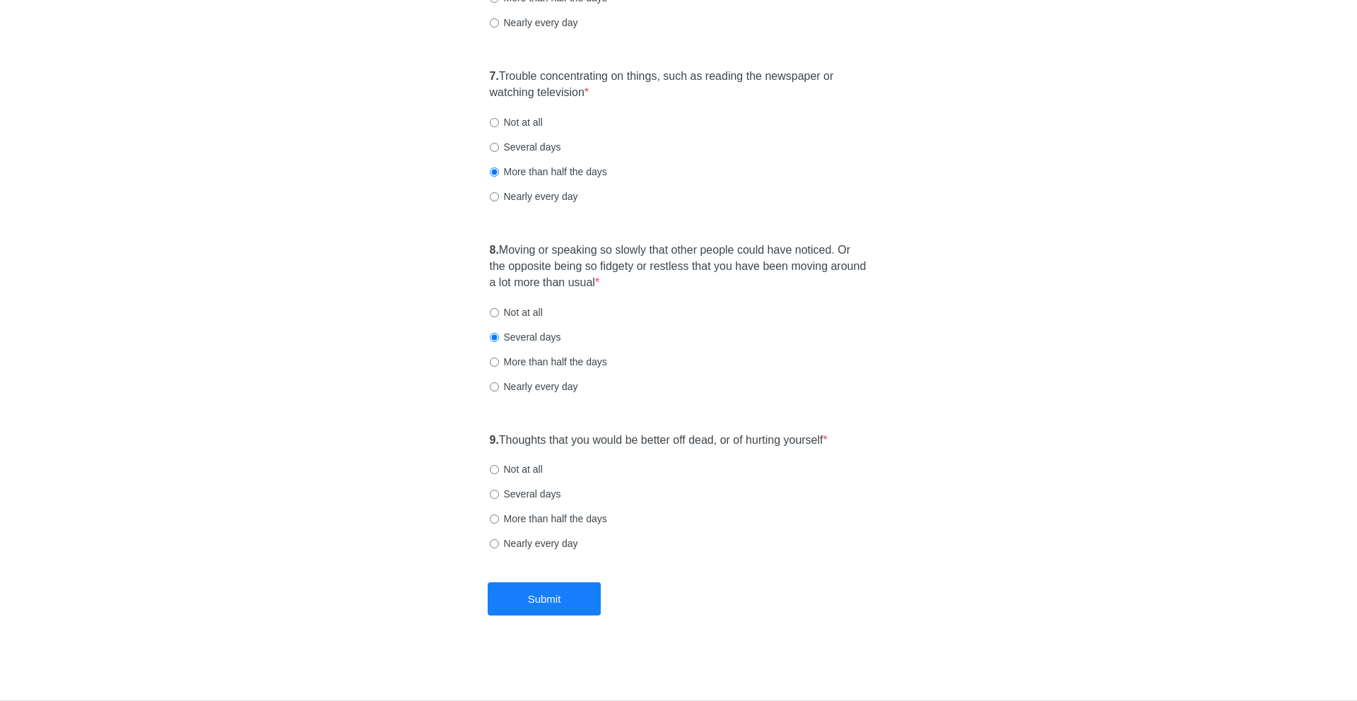
click at [532, 473] on label "Not at all" at bounding box center [516, 469] width 53 height 14
click at [499, 473] on input "Not at all" at bounding box center [494, 469] width 9 height 9
radio input "true"
click at [568, 594] on button "Submit" at bounding box center [544, 598] width 113 height 33
